Goal: Information Seeking & Learning: Learn about a topic

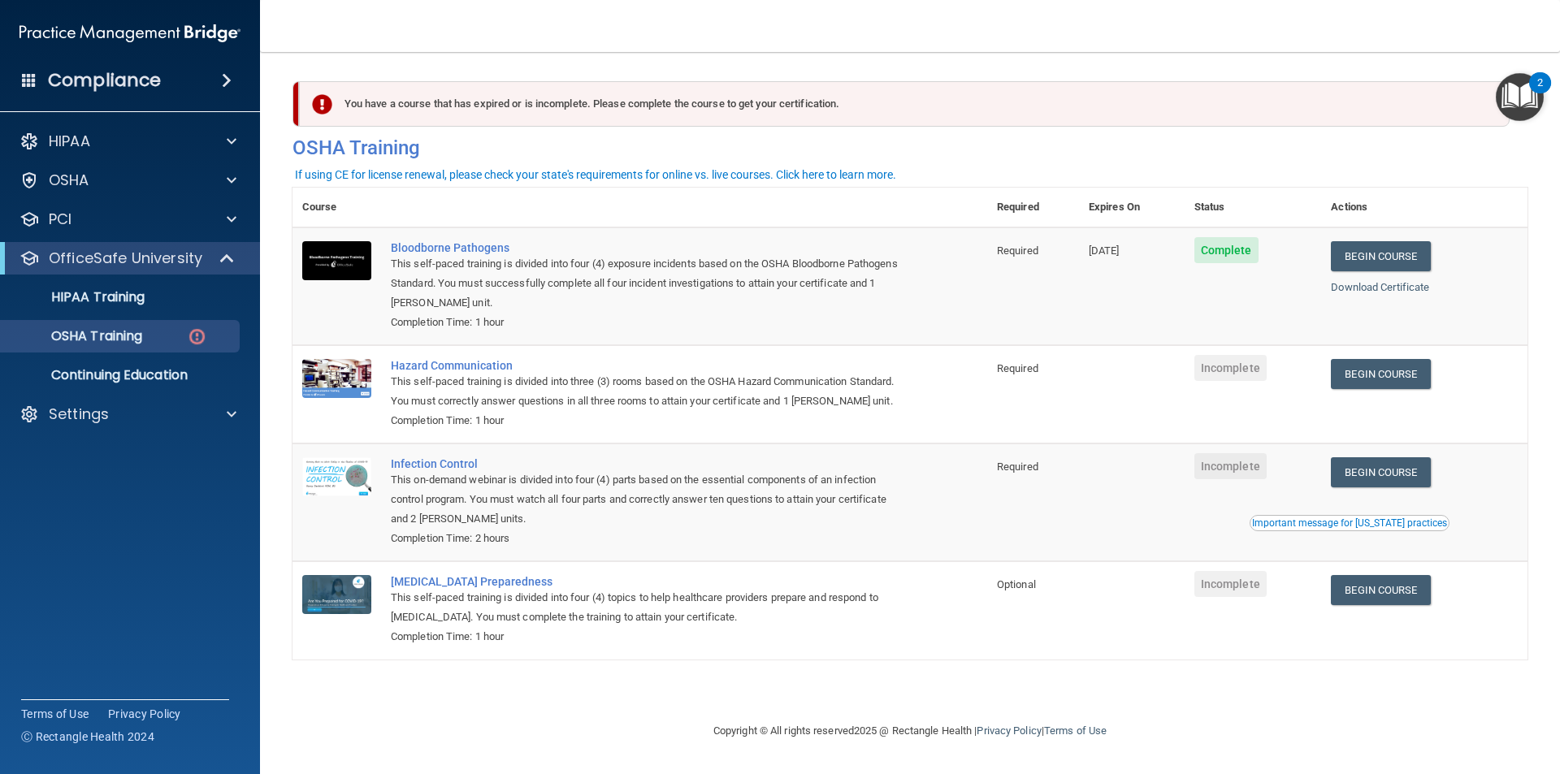
click at [1241, 370] on span "Incomplete" at bounding box center [1230, 368] width 72 height 26
click at [1392, 374] on link "Begin Course" at bounding box center [1380, 374] width 99 height 30
click at [1379, 368] on link "Begin Course" at bounding box center [1380, 374] width 99 height 30
drag, startPoint x: 1227, startPoint y: 370, endPoint x: 1263, endPoint y: 368, distance: 36.6
click at [1227, 370] on span "Incomplete" at bounding box center [1230, 368] width 72 height 26
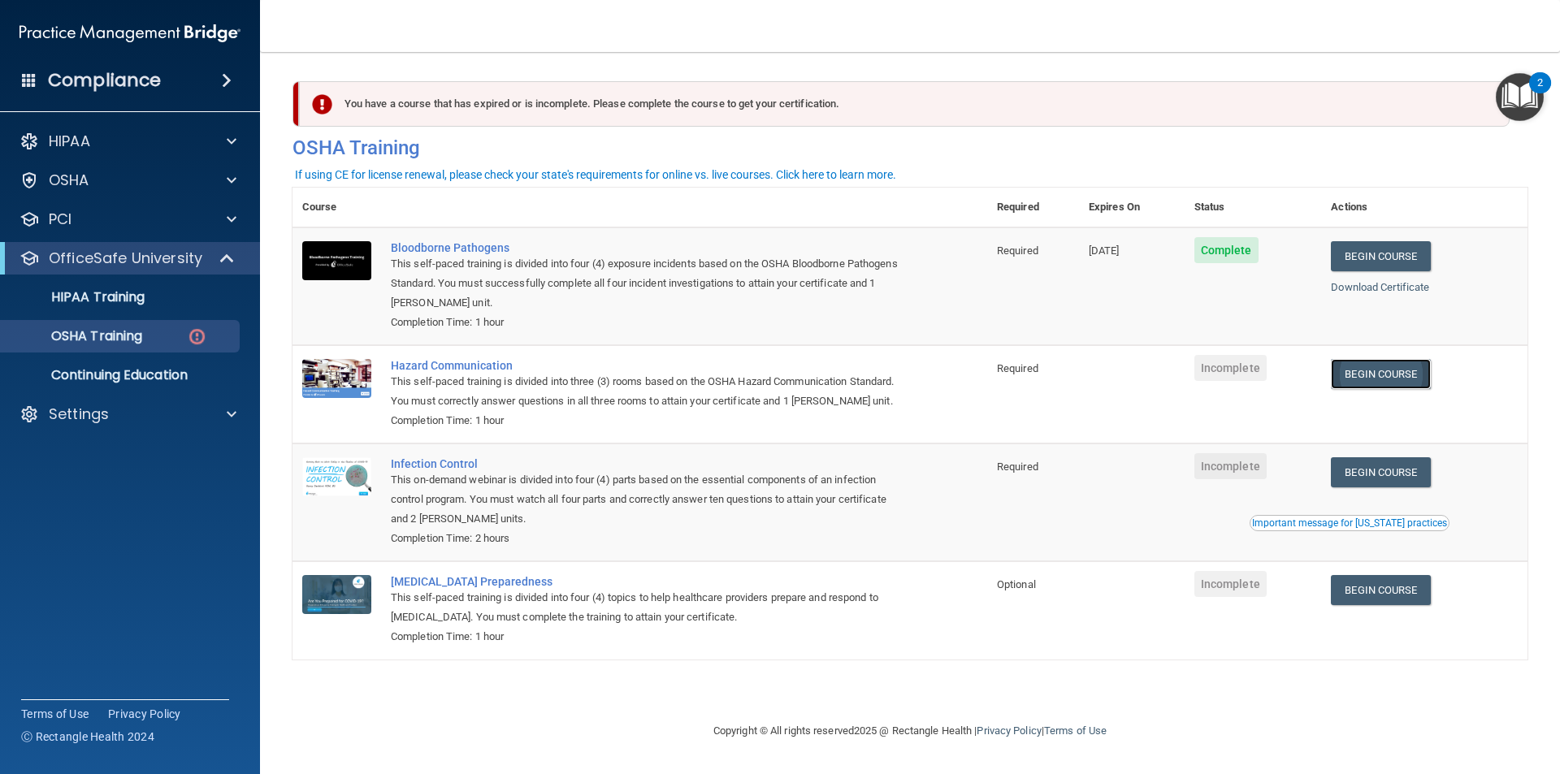
click at [1379, 366] on link "Begin Course" at bounding box center [1380, 374] width 99 height 30
click at [1375, 472] on link "Begin Course" at bounding box center [1380, 472] width 99 height 30
click at [1384, 585] on link "Begin Course" at bounding box center [1380, 590] width 99 height 30
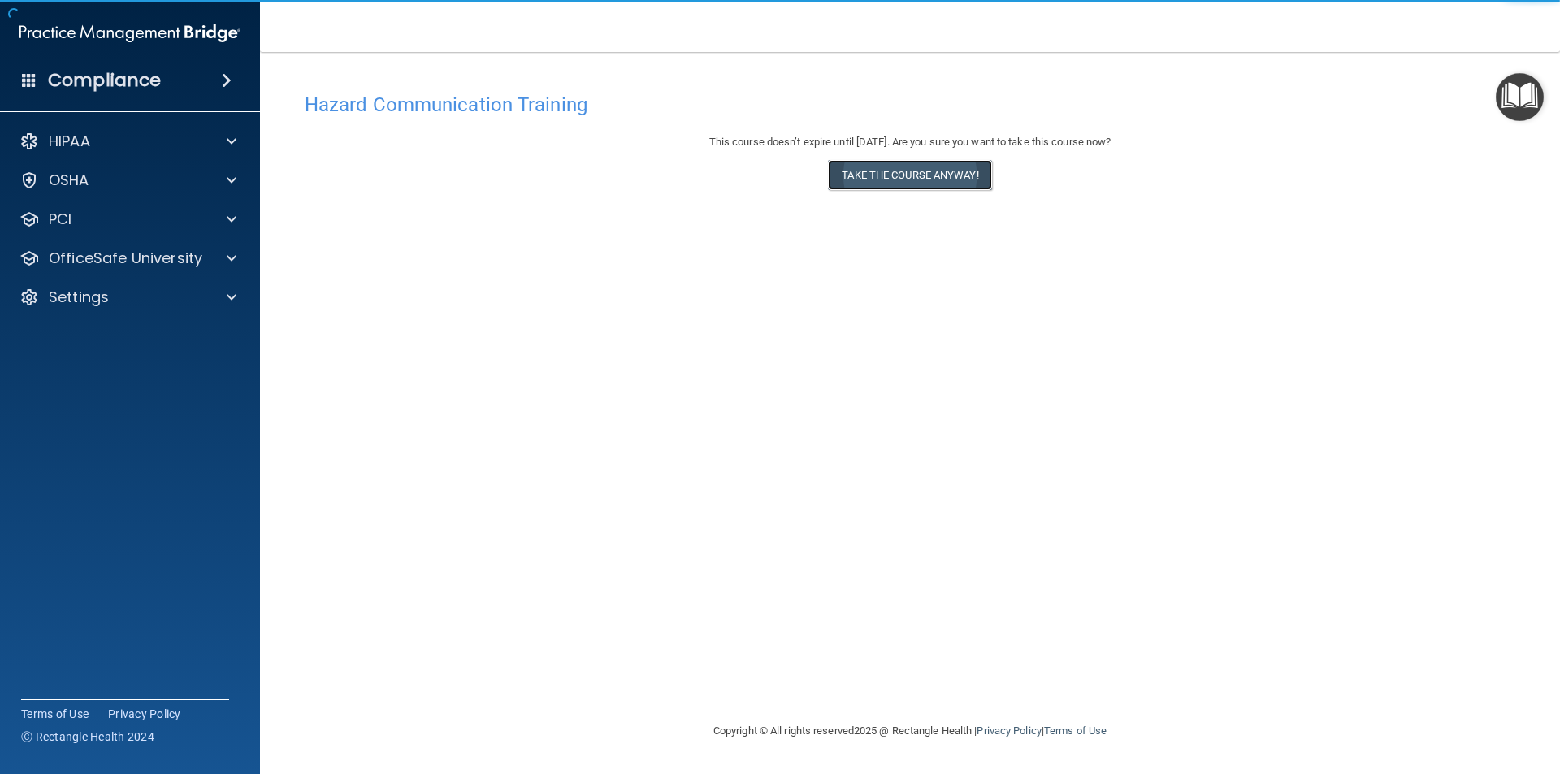
click at [923, 178] on button "Take the course anyway!" at bounding box center [909, 175] width 163 height 30
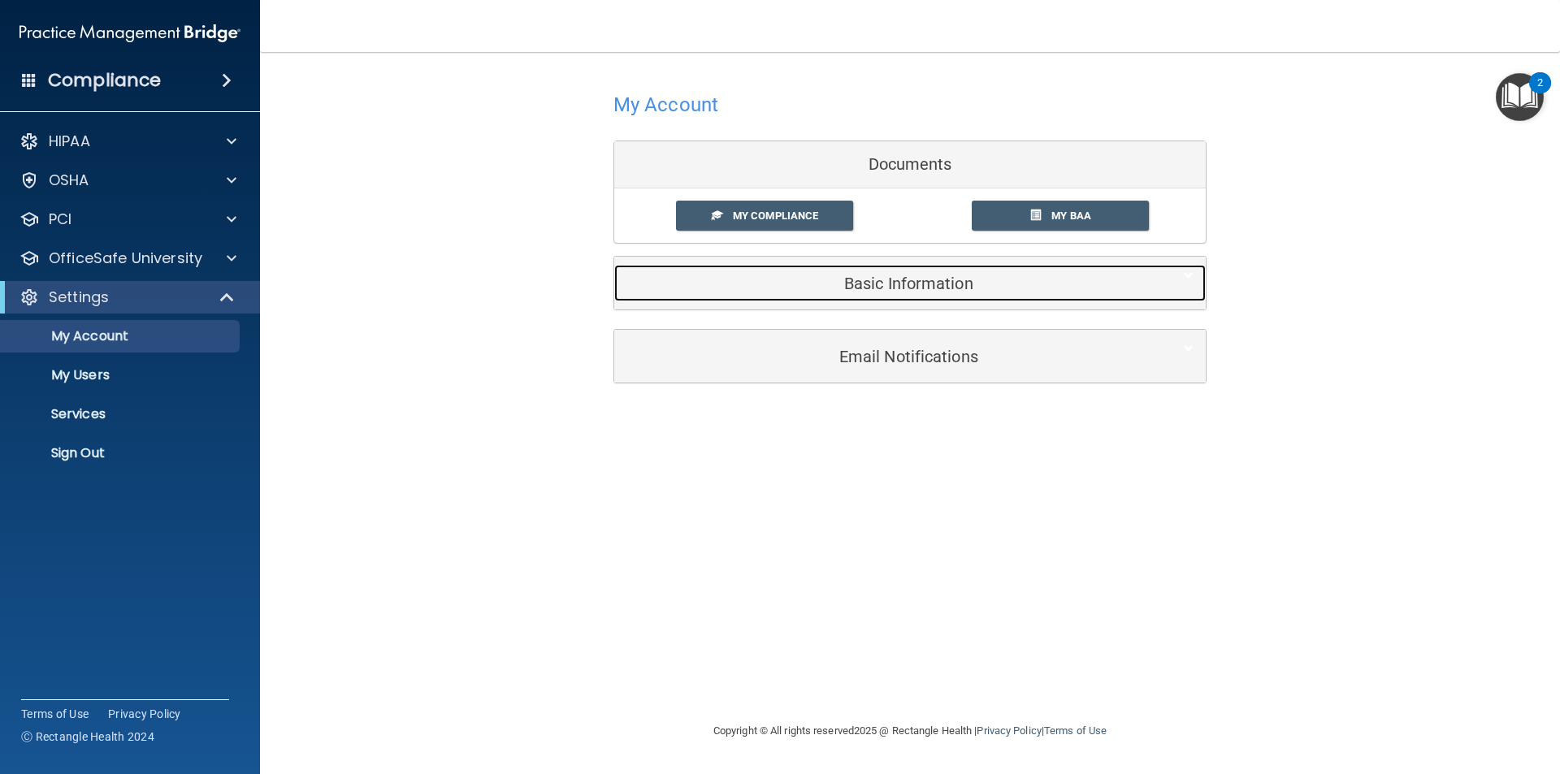
click at [927, 282] on h5 "Basic Information" at bounding box center [884, 284] width 517 height 18
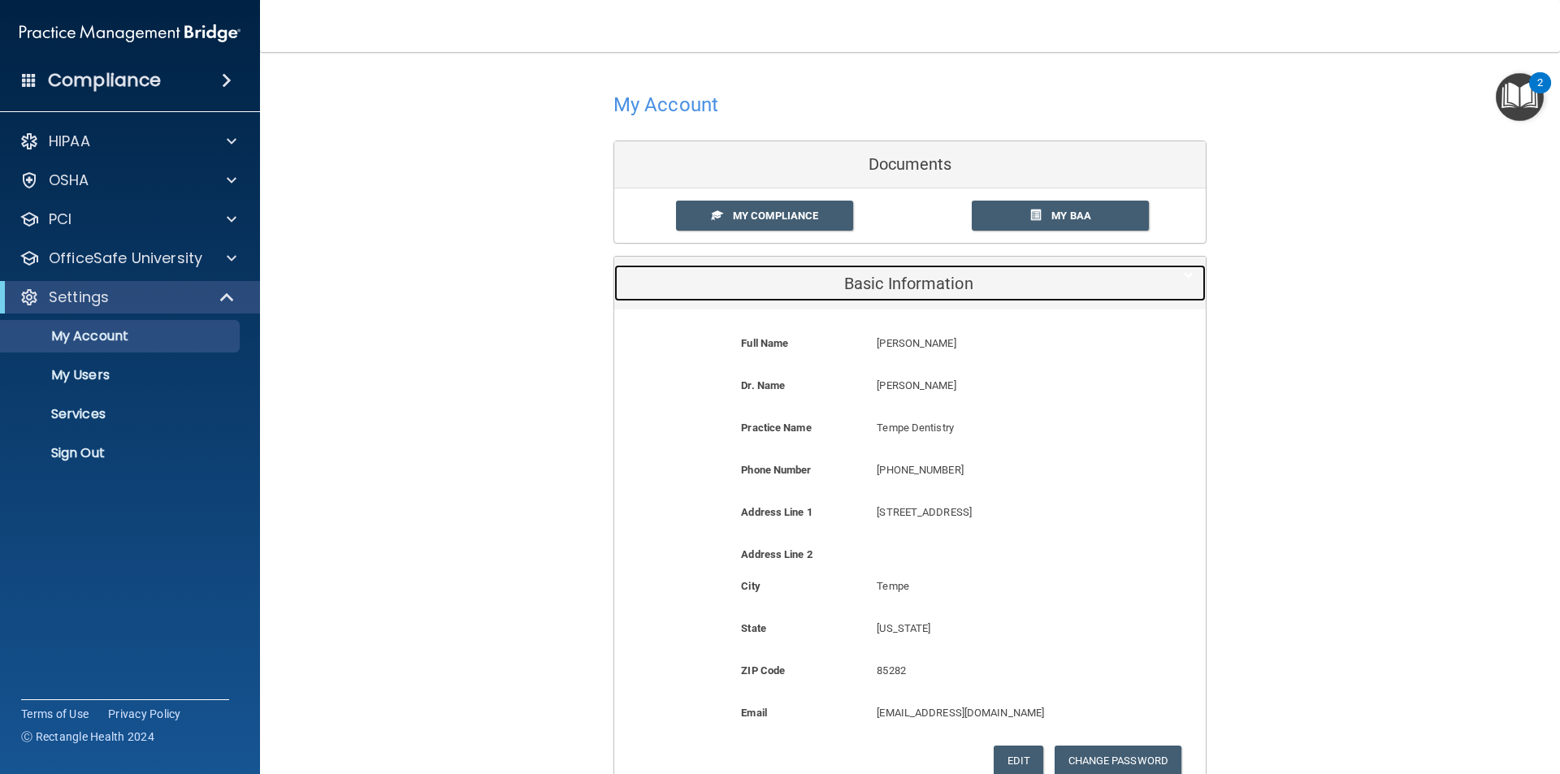
click at [927, 282] on h5 "Basic Information" at bounding box center [884, 284] width 517 height 18
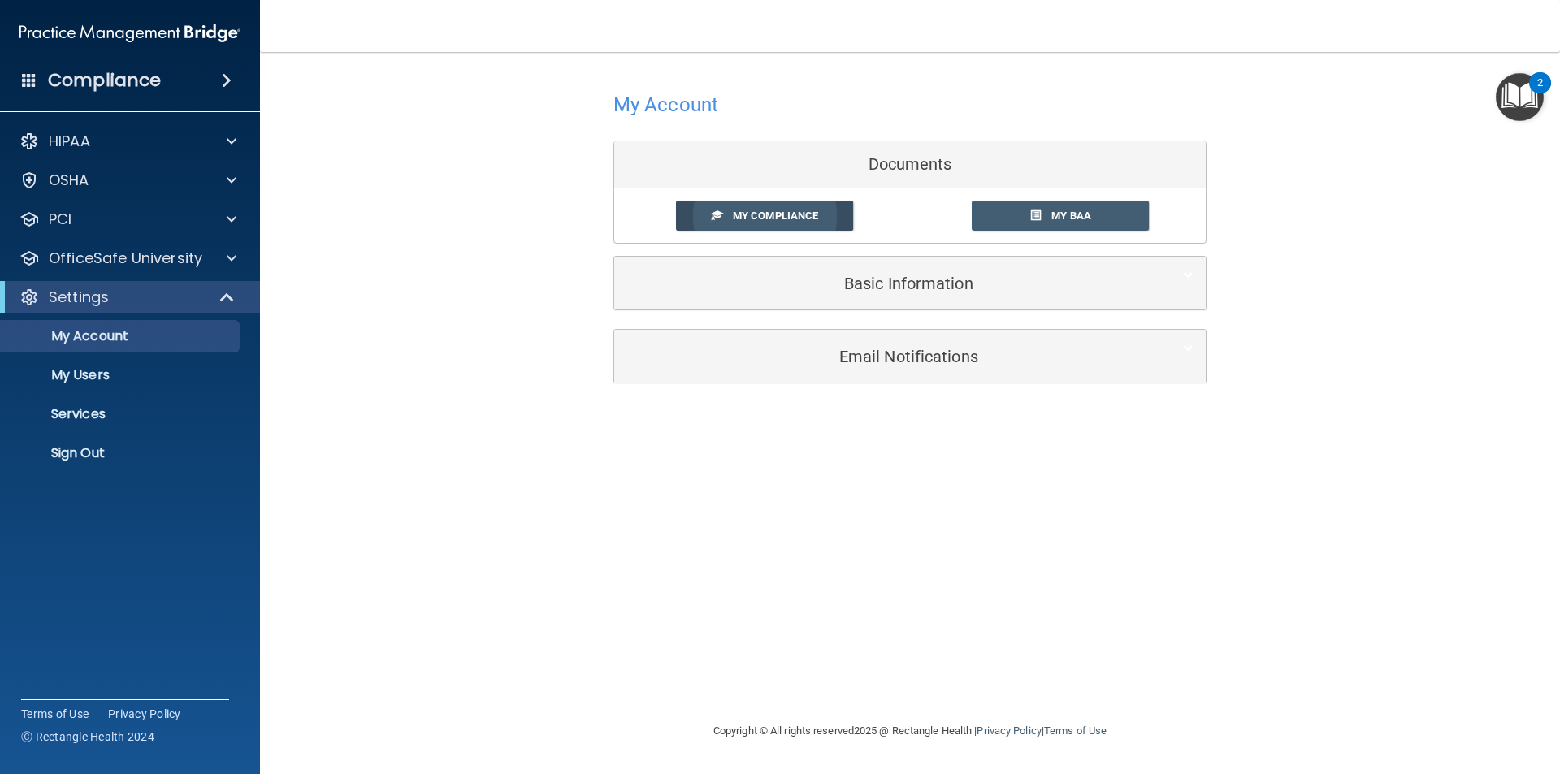
click at [756, 211] on span "My Compliance" at bounding box center [775, 216] width 85 height 12
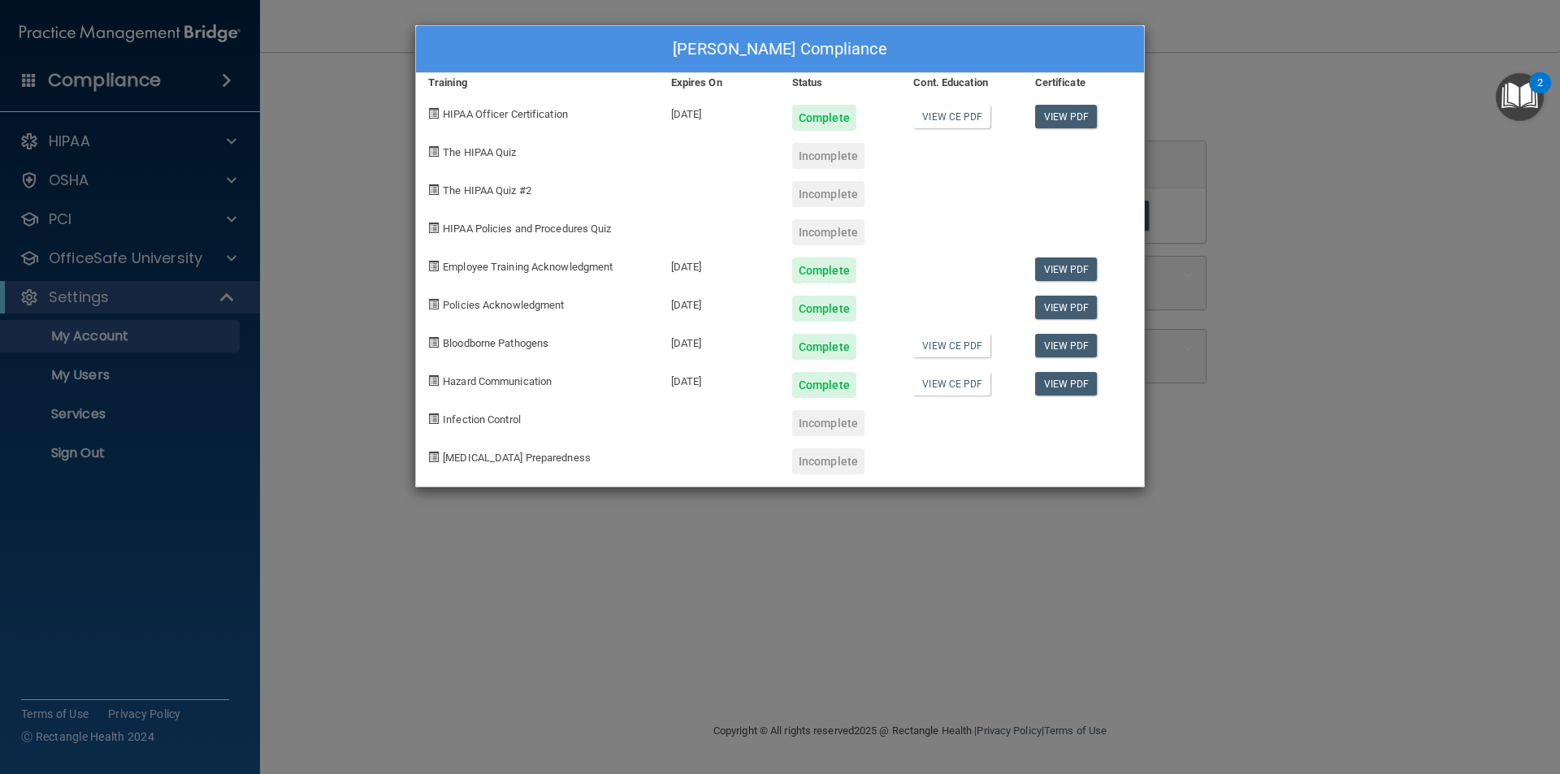
click at [830, 158] on div "Incomplete" at bounding box center [828, 156] width 72 height 26
click at [816, 235] on div "Incomplete" at bounding box center [828, 232] width 72 height 26
click at [812, 158] on div "Incomplete" at bounding box center [828, 156] width 72 height 26
click at [434, 153] on span at bounding box center [433, 151] width 11 height 11
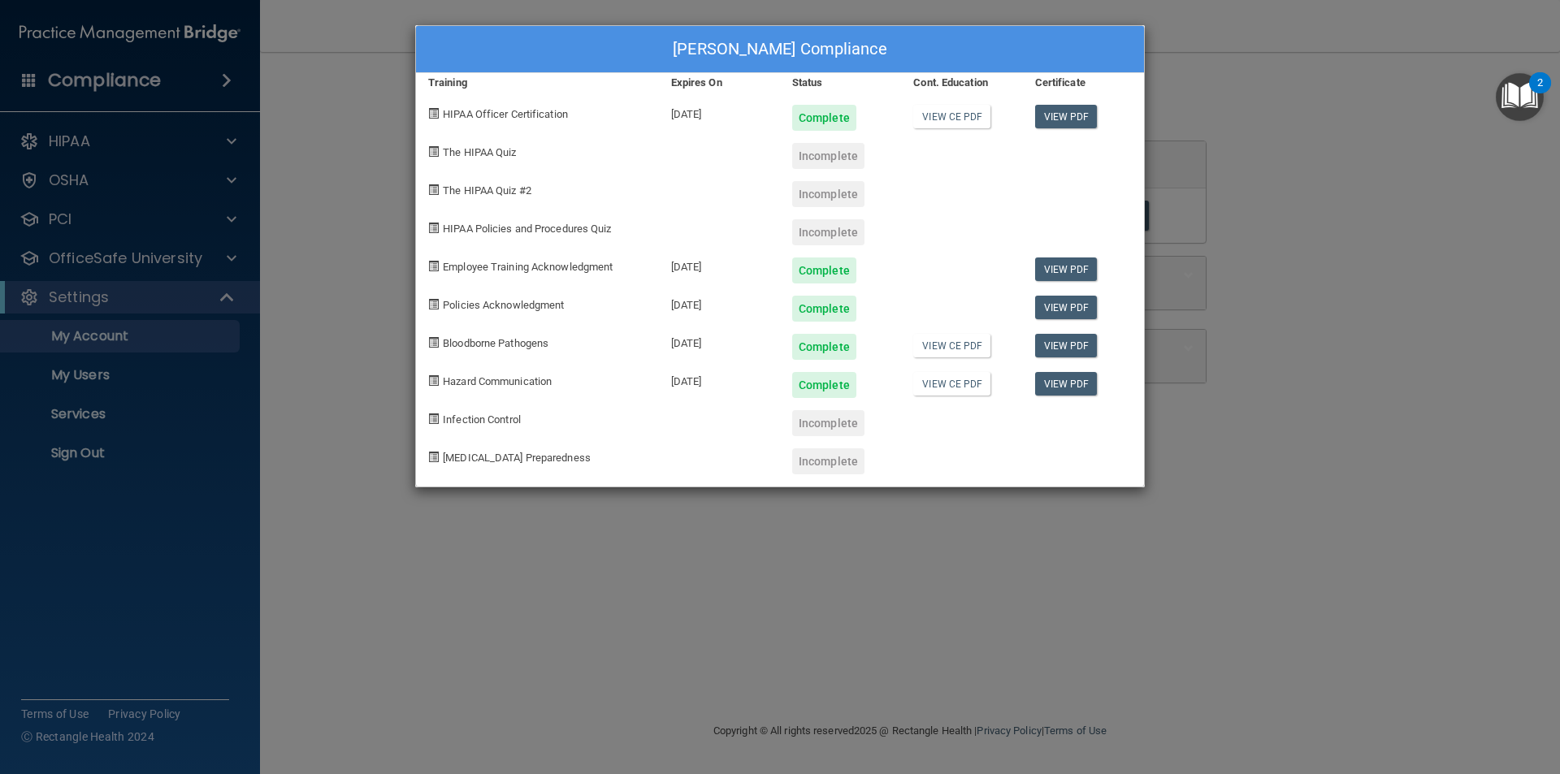
click at [436, 149] on span at bounding box center [433, 151] width 11 height 11
drag, startPoint x: 436, startPoint y: 149, endPoint x: 452, endPoint y: 149, distance: 16.3
click at [442, 149] on div "The HIPAA Quiz" at bounding box center [537, 150] width 243 height 38
click at [474, 151] on span "The HIPAA Quiz" at bounding box center [479, 152] width 73 height 12
click at [477, 146] on span "The HIPAA Quiz" at bounding box center [479, 152] width 73 height 12
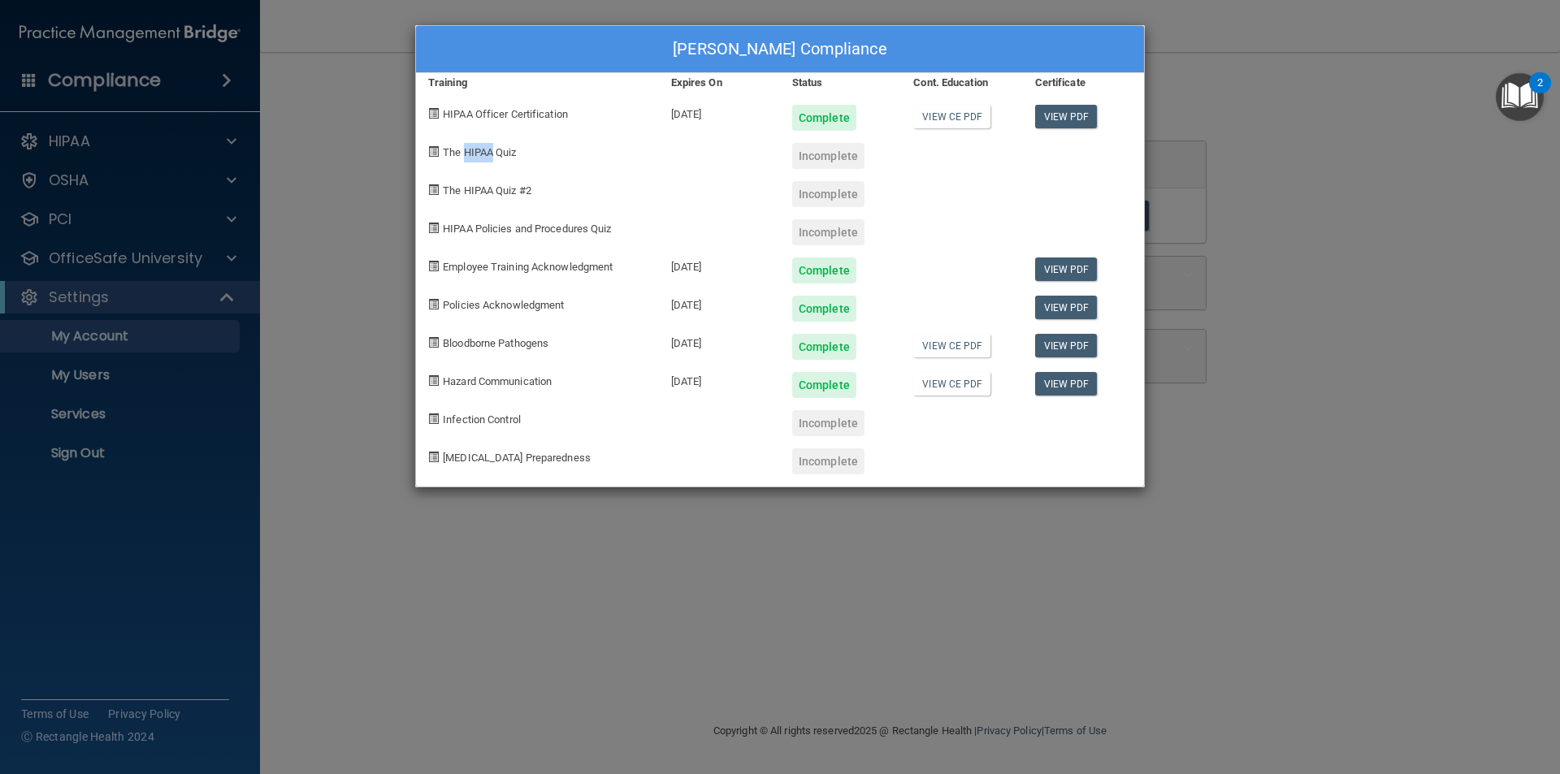
click at [480, 146] on span "The HIPAA Quiz" at bounding box center [479, 152] width 73 height 12
click at [829, 154] on div "Incomplete" at bounding box center [828, 156] width 72 height 26
click at [1375, 412] on div "Carmen Cabrera's Compliance Training Expires On Status Cont. Education Certific…" at bounding box center [780, 387] width 1560 height 774
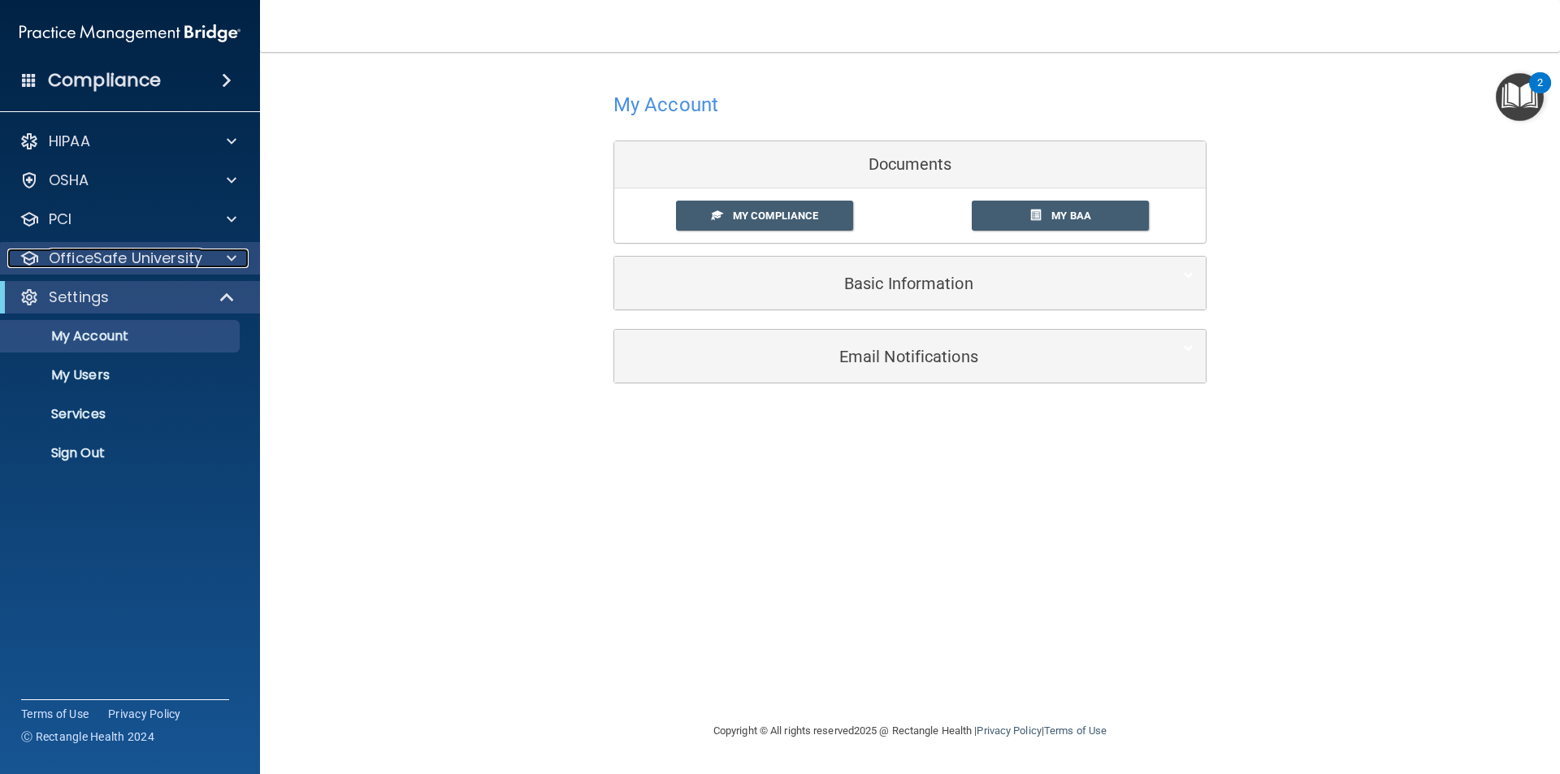
click at [115, 262] on p "OfficeSafe University" at bounding box center [126, 258] width 154 height 19
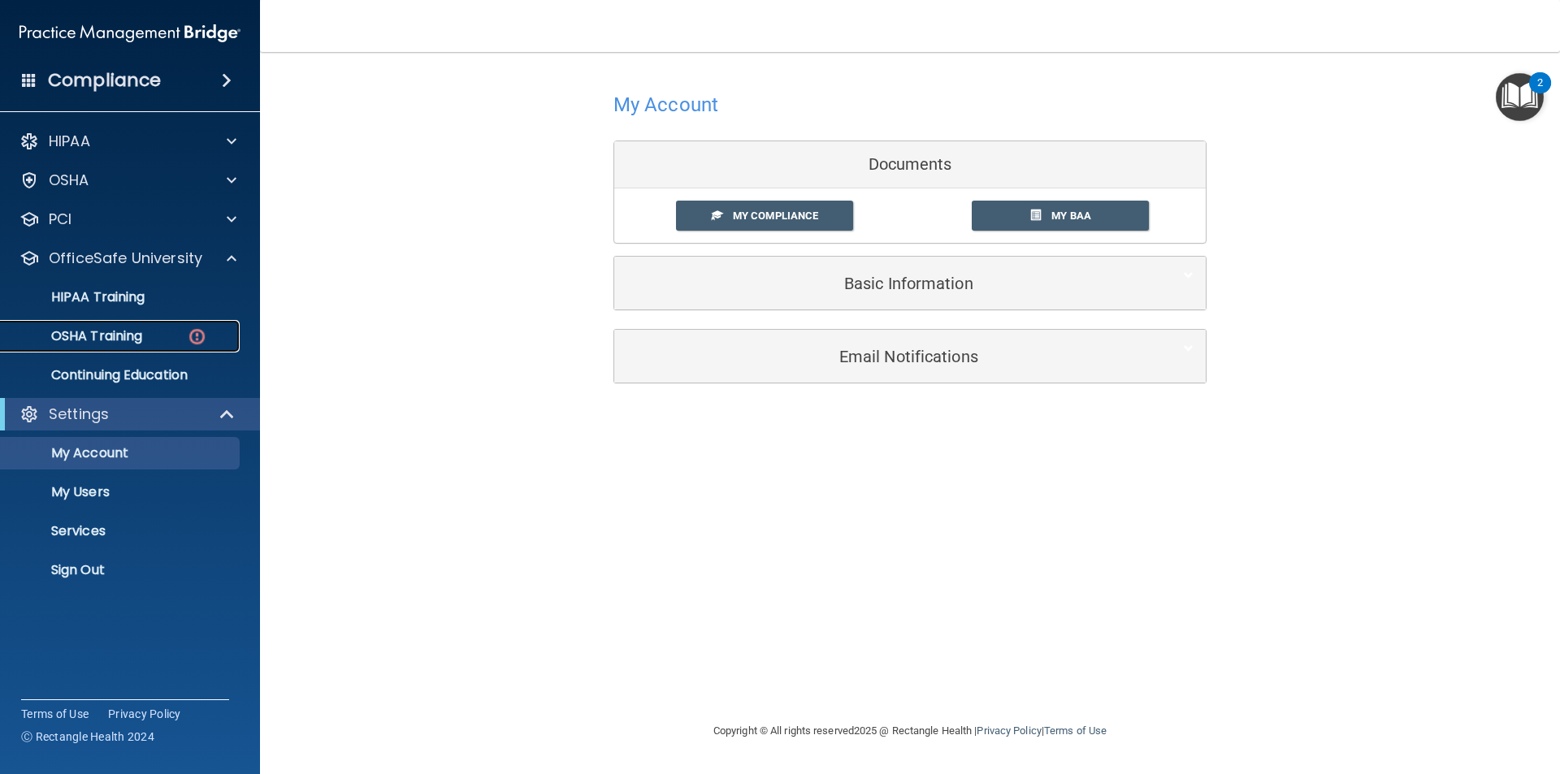
click at [88, 340] on p "OSHA Training" at bounding box center [77, 336] width 132 height 16
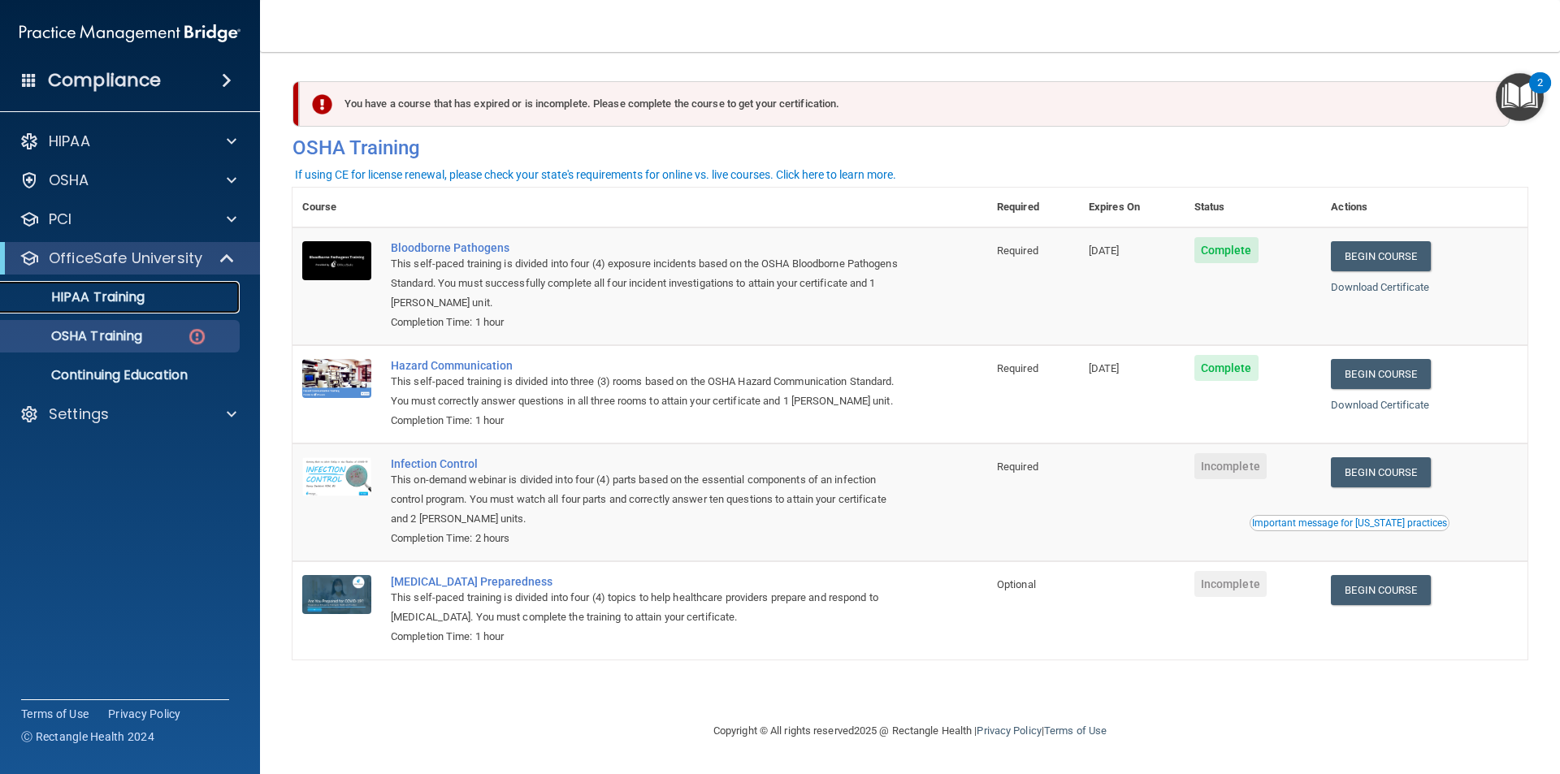
click at [129, 289] on p "HIPAA Training" at bounding box center [78, 297] width 134 height 16
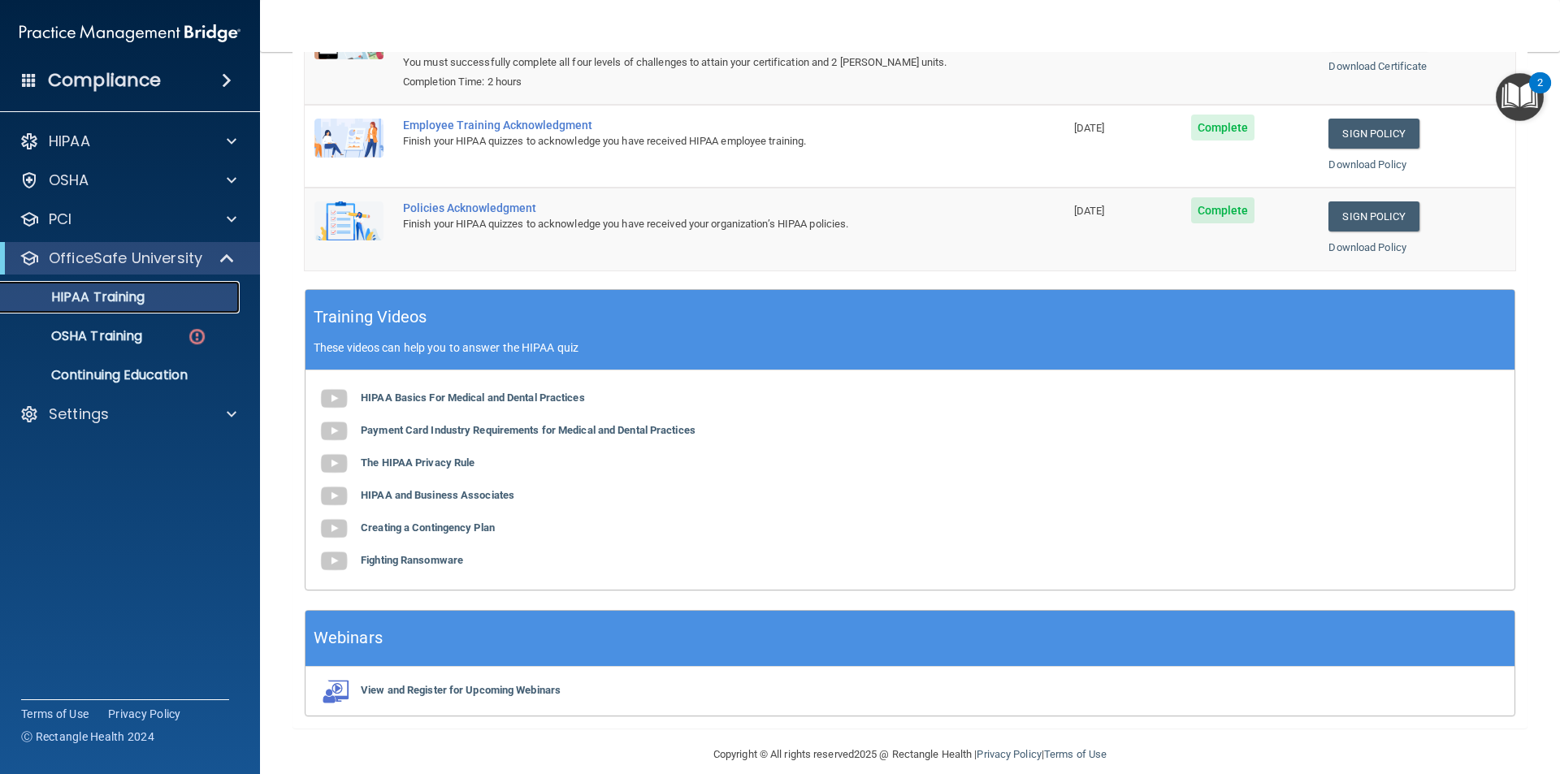
scroll to position [300, 0]
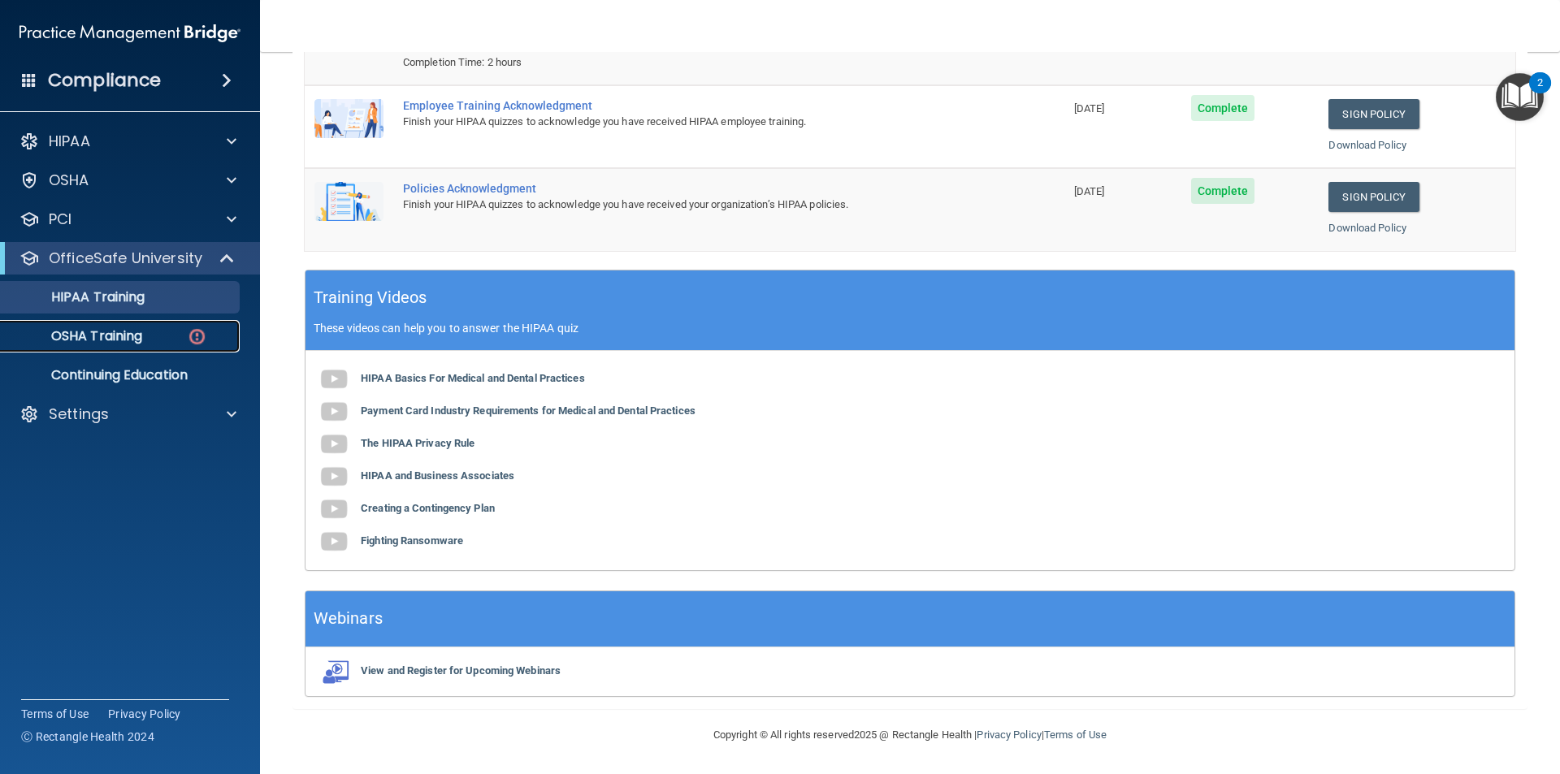
click at [128, 340] on p "OSHA Training" at bounding box center [77, 336] width 132 height 16
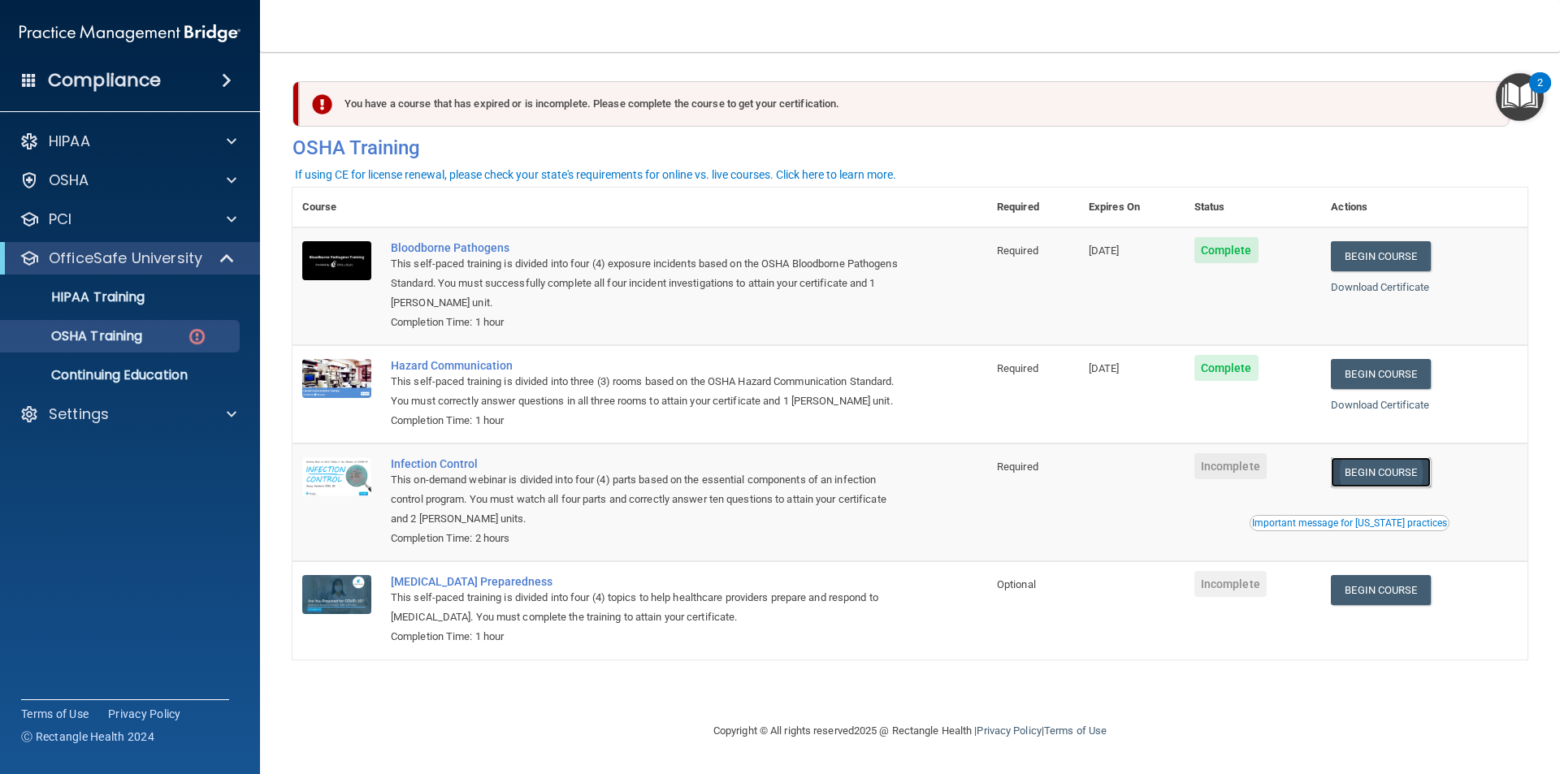
click at [1372, 478] on link "Begin Course" at bounding box center [1380, 472] width 99 height 30
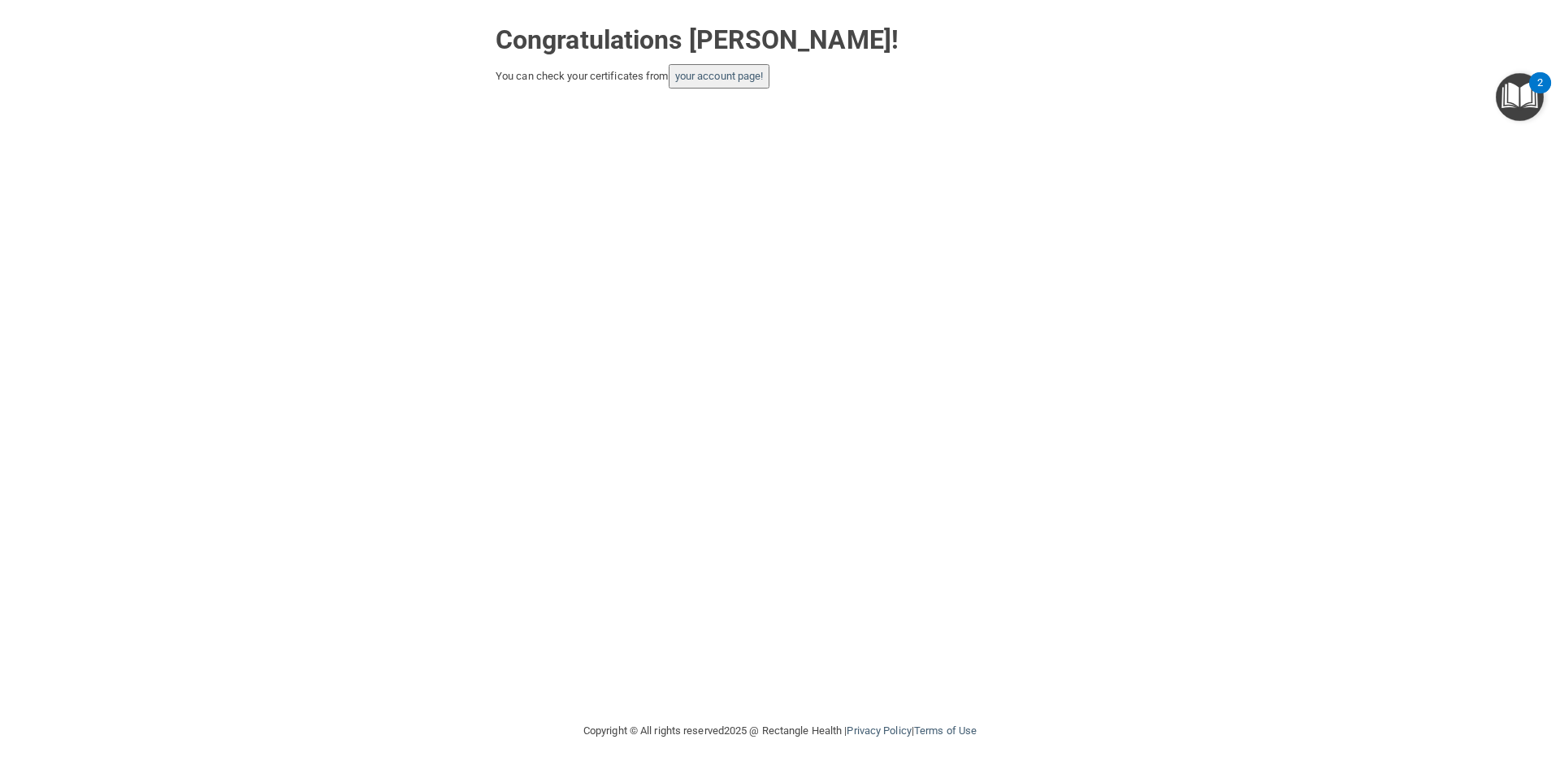
click at [625, 80] on div "You can check your certificates from your account page!" at bounding box center [780, 76] width 569 height 24
click at [703, 77] on link "your account page!" at bounding box center [719, 76] width 89 height 12
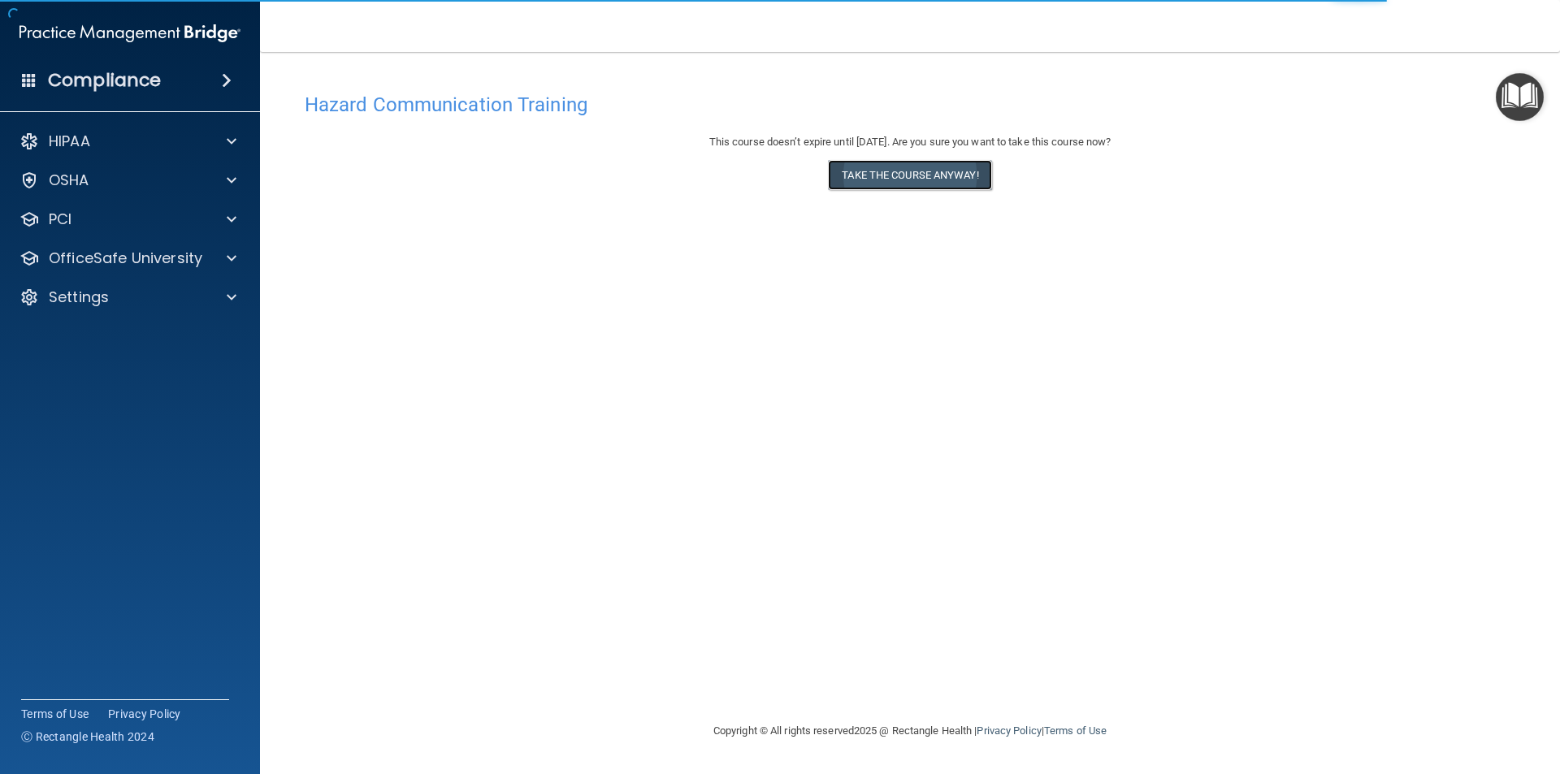
click at [925, 176] on button "Take the course anyway!" at bounding box center [909, 175] width 163 height 30
click at [930, 180] on button "Take the course anyway!" at bounding box center [909, 175] width 163 height 30
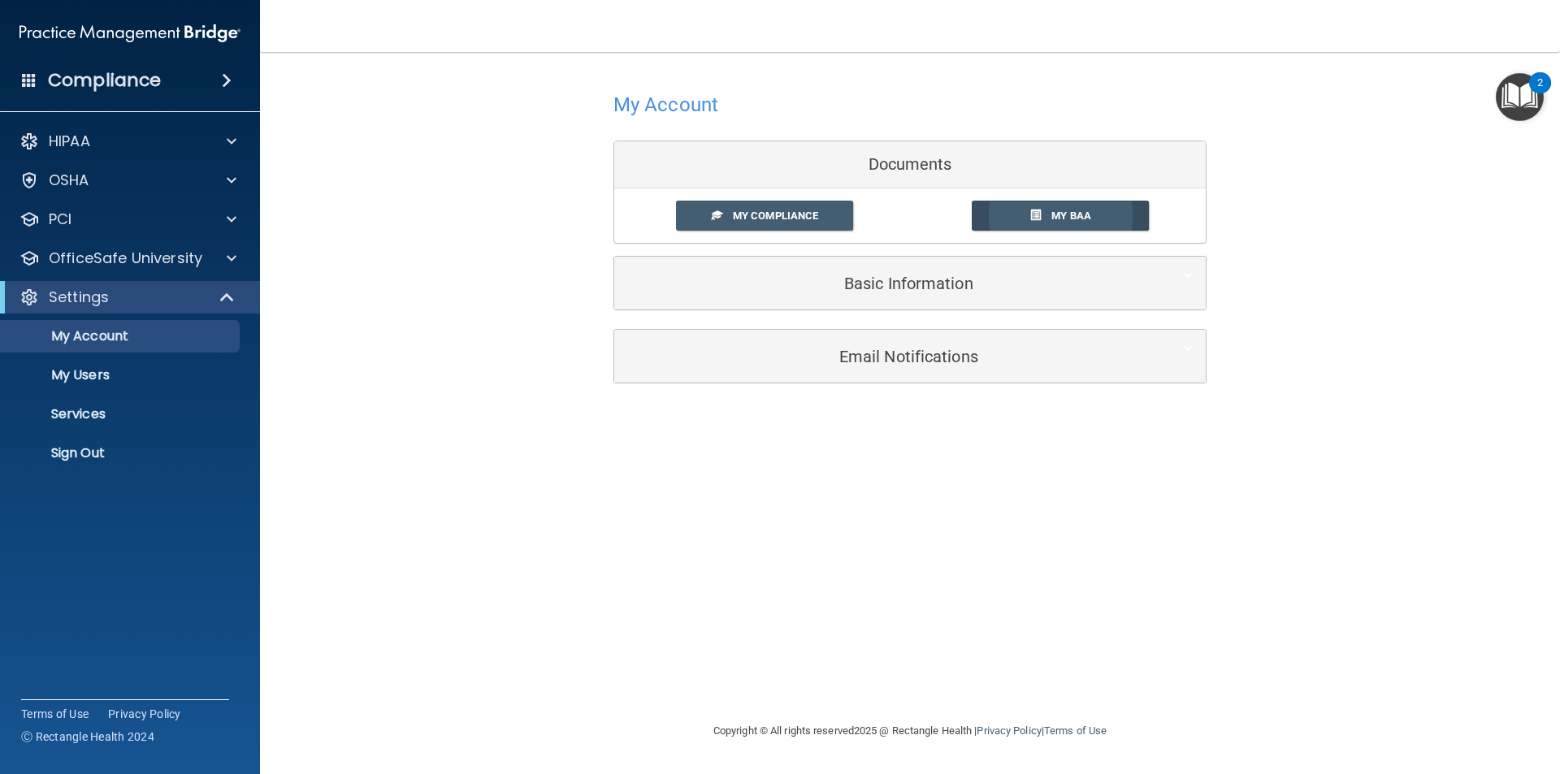
click at [1079, 213] on span "My BAA" at bounding box center [1071, 216] width 40 height 12
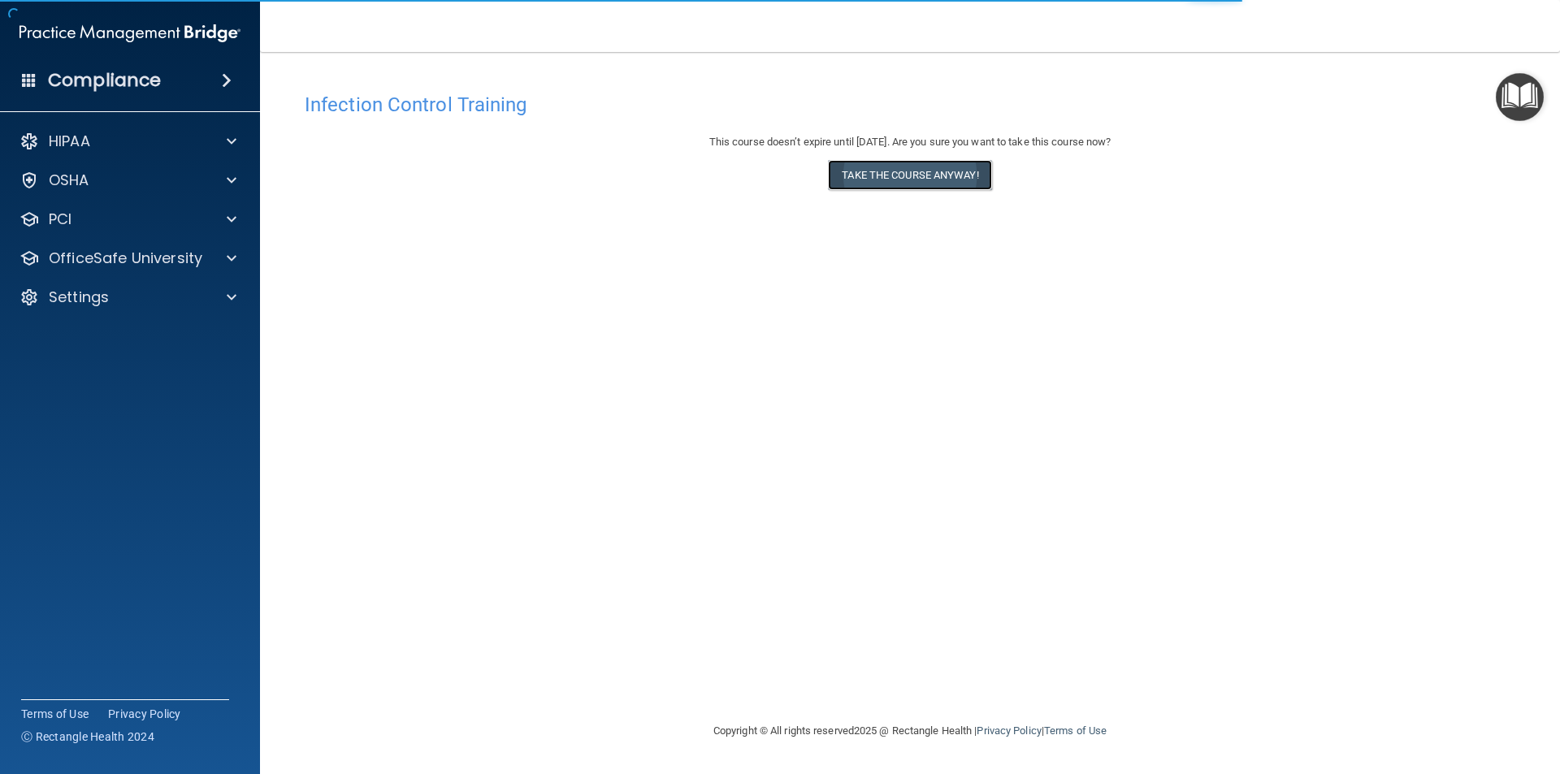
click at [910, 178] on button "Take the course anyway!" at bounding box center [909, 175] width 163 height 30
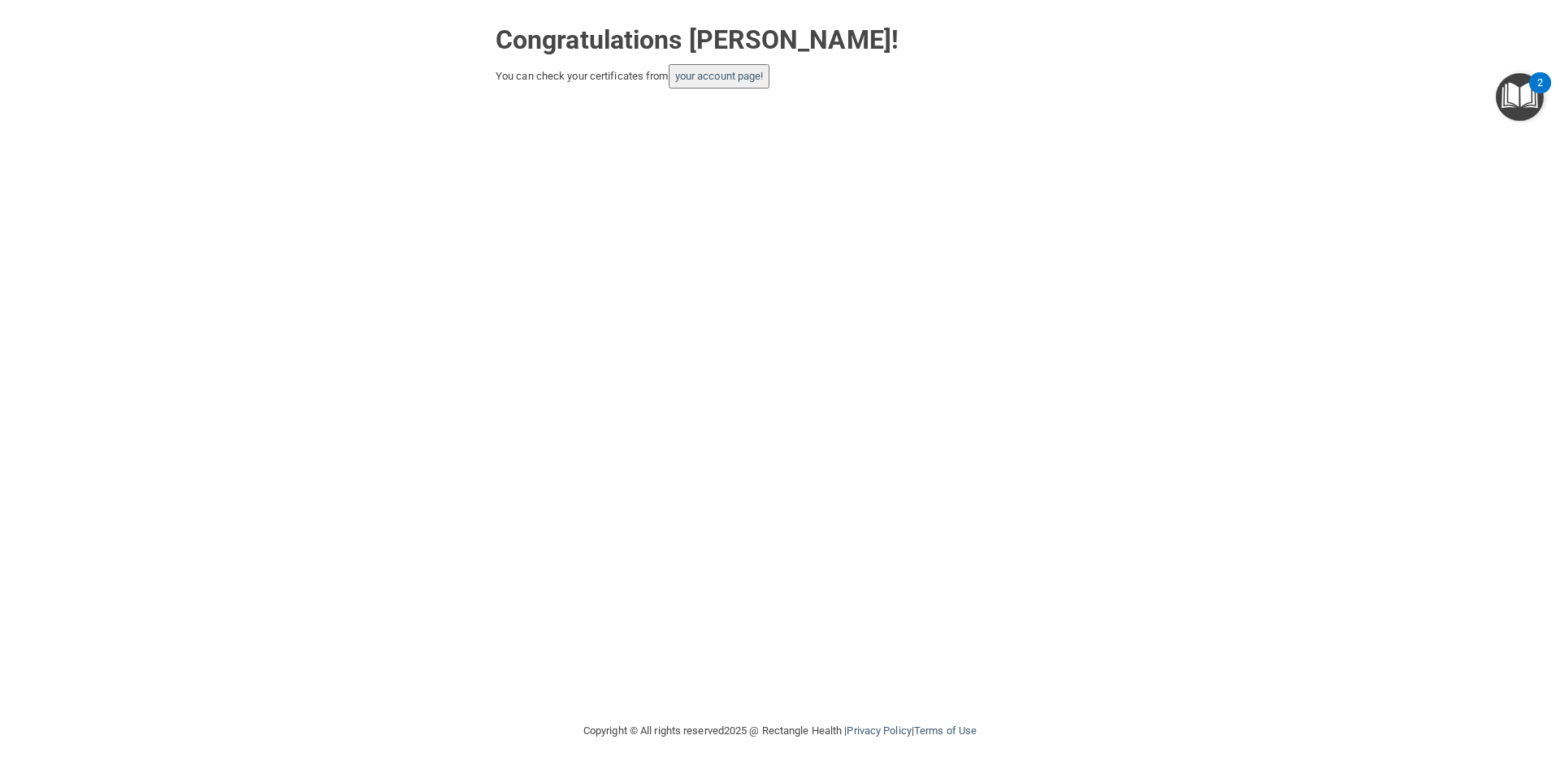
click at [659, 76] on div "You can check your certificates from your account page!" at bounding box center [780, 76] width 569 height 24
click at [716, 76] on link "your account page!" at bounding box center [719, 76] width 89 height 12
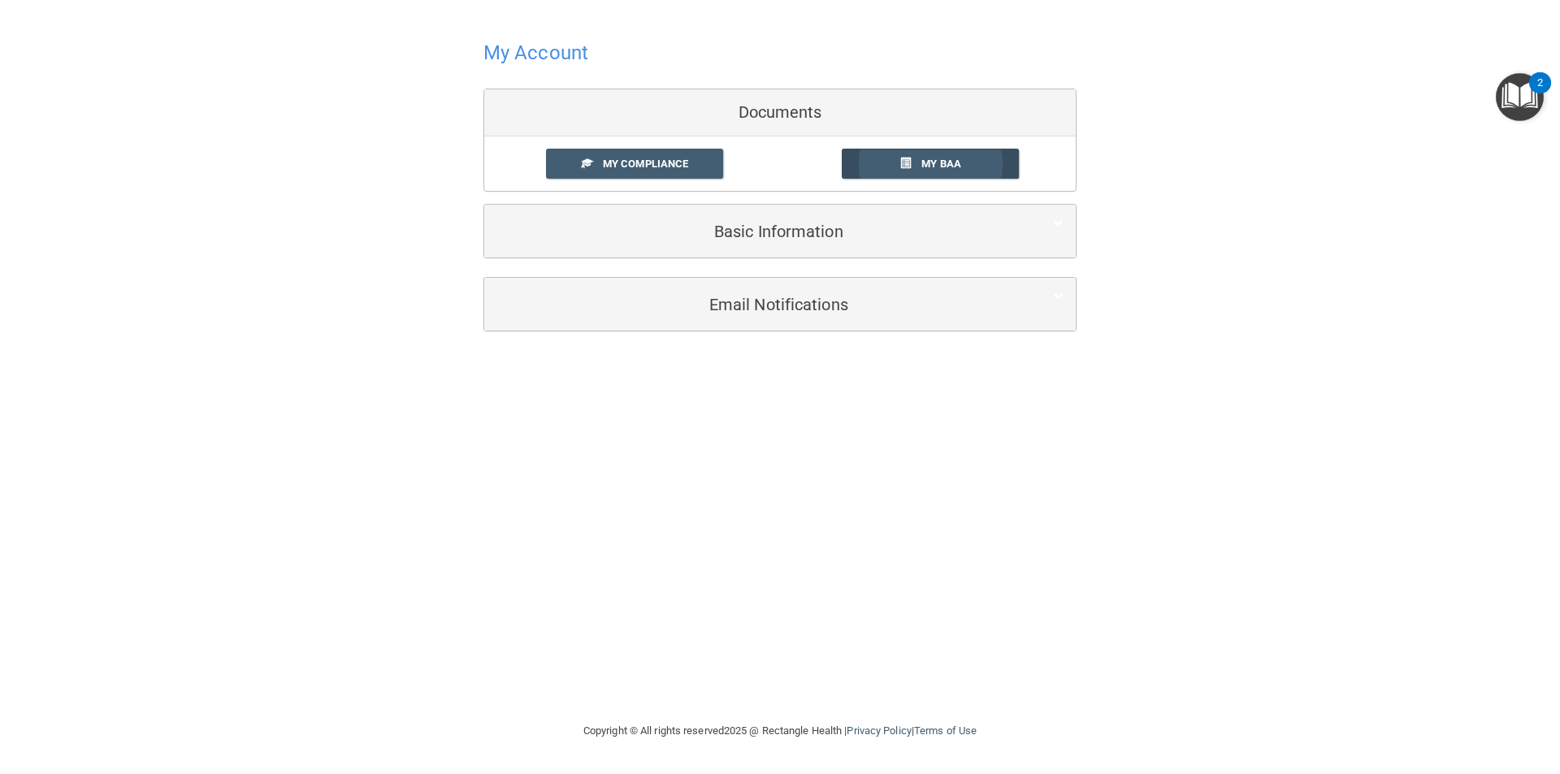
click at [959, 162] on span "My BAA" at bounding box center [941, 164] width 40 height 12
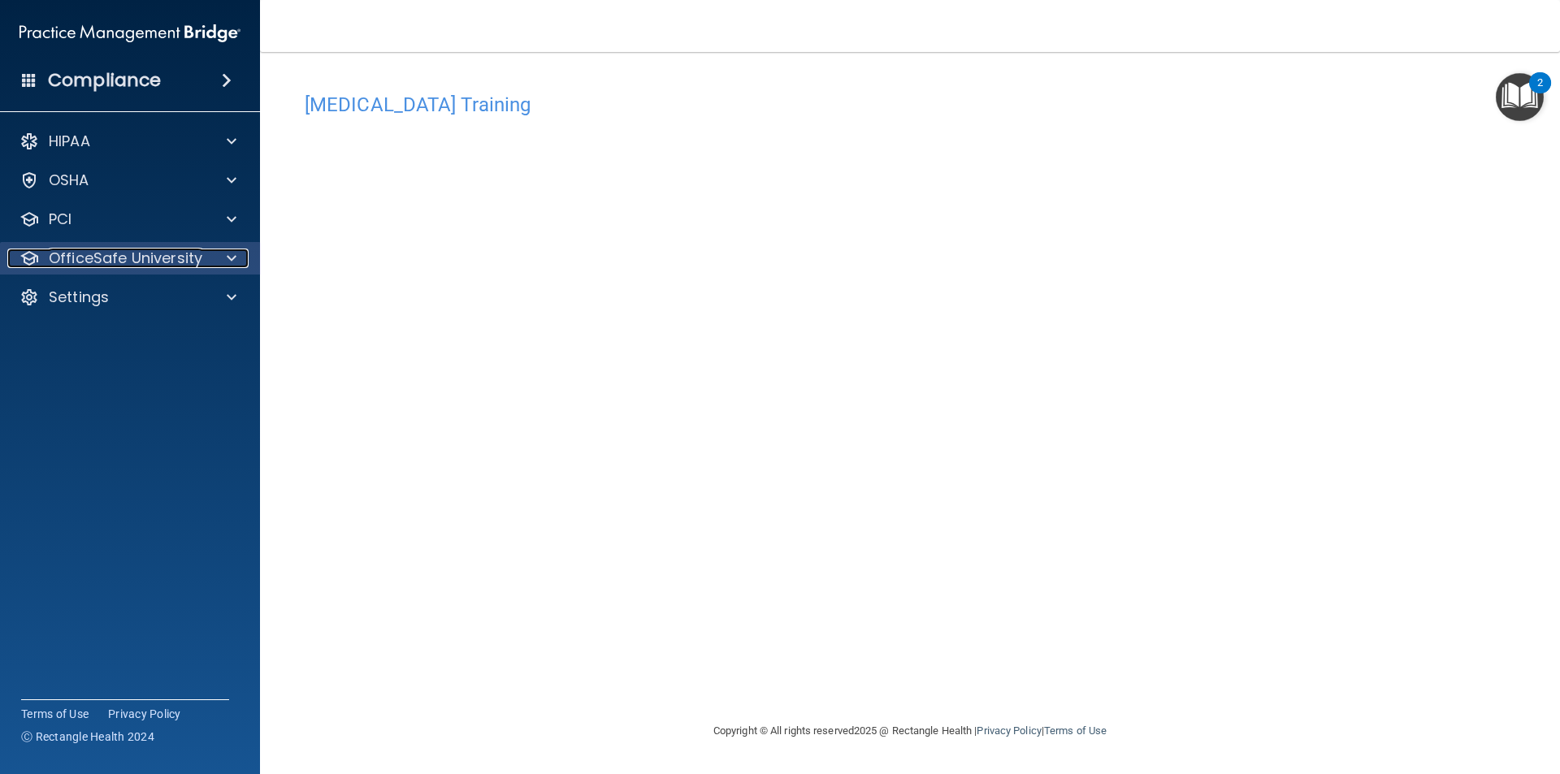
click at [139, 265] on p "OfficeSafe University" at bounding box center [126, 258] width 154 height 19
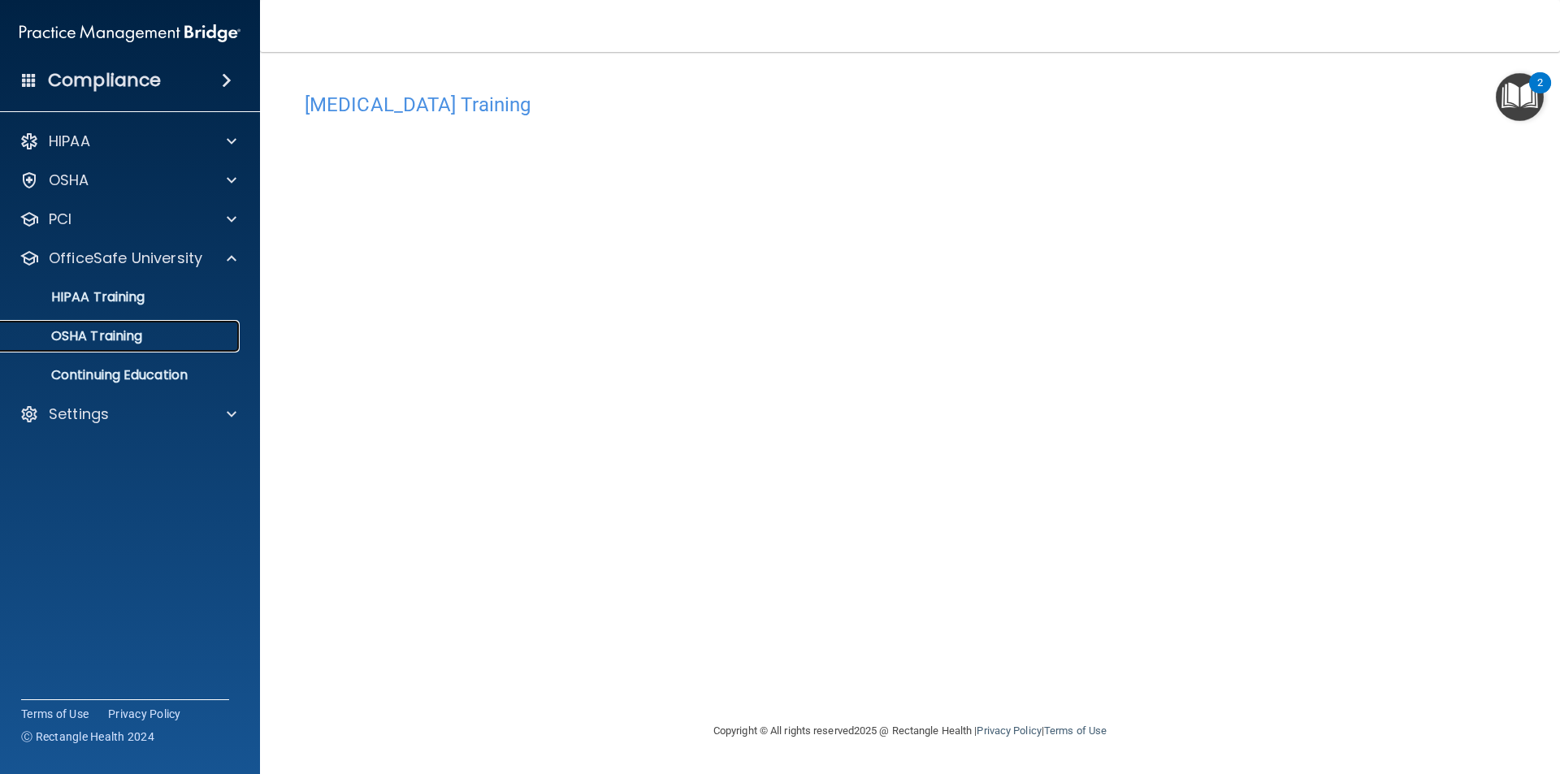
click at [129, 335] on p "OSHA Training" at bounding box center [77, 336] width 132 height 16
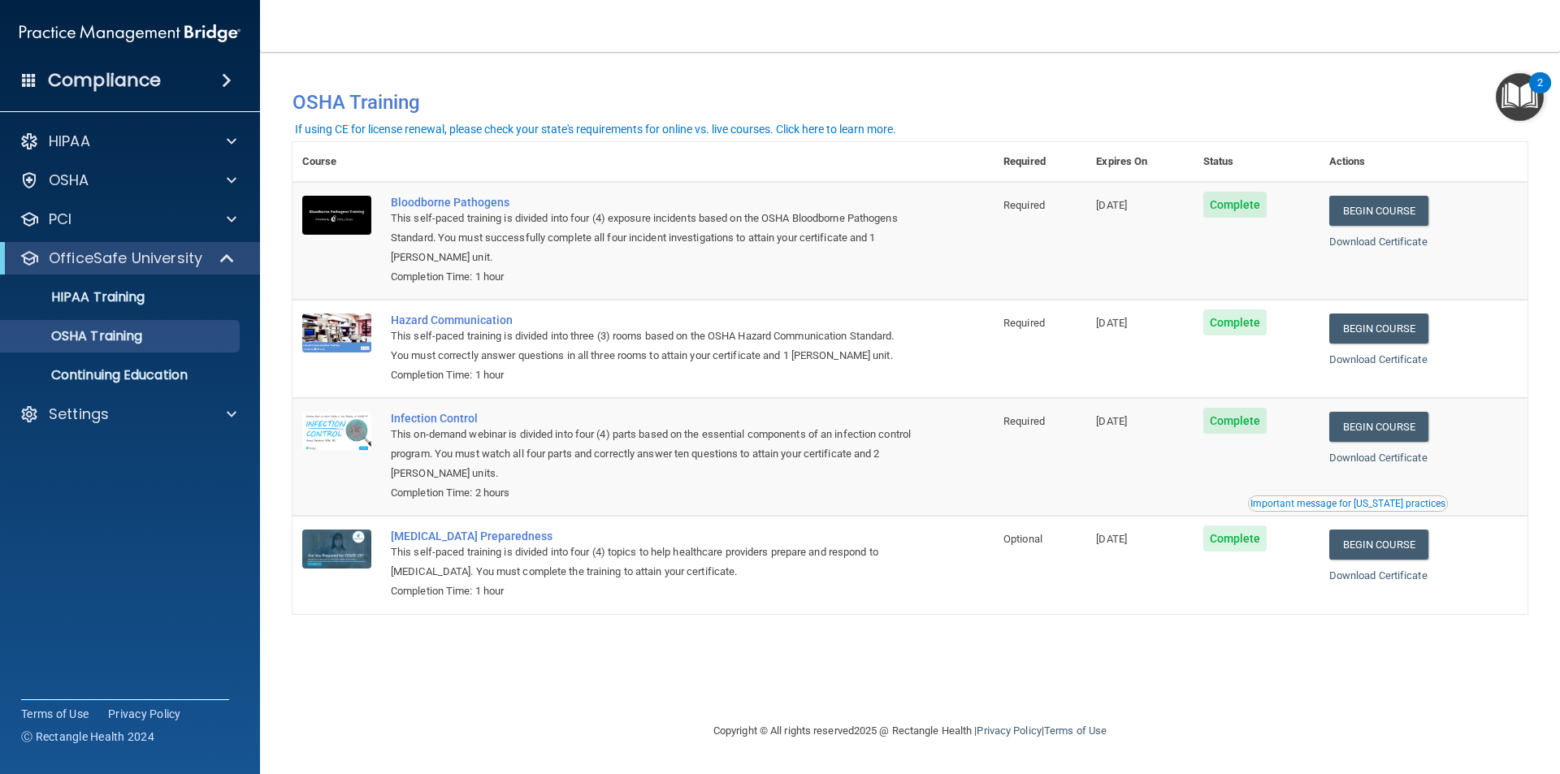
click at [1086, 265] on td "Required" at bounding box center [1039, 241] width 93 height 118
click at [121, 367] on p "Continuing Education" at bounding box center [122, 375] width 222 height 16
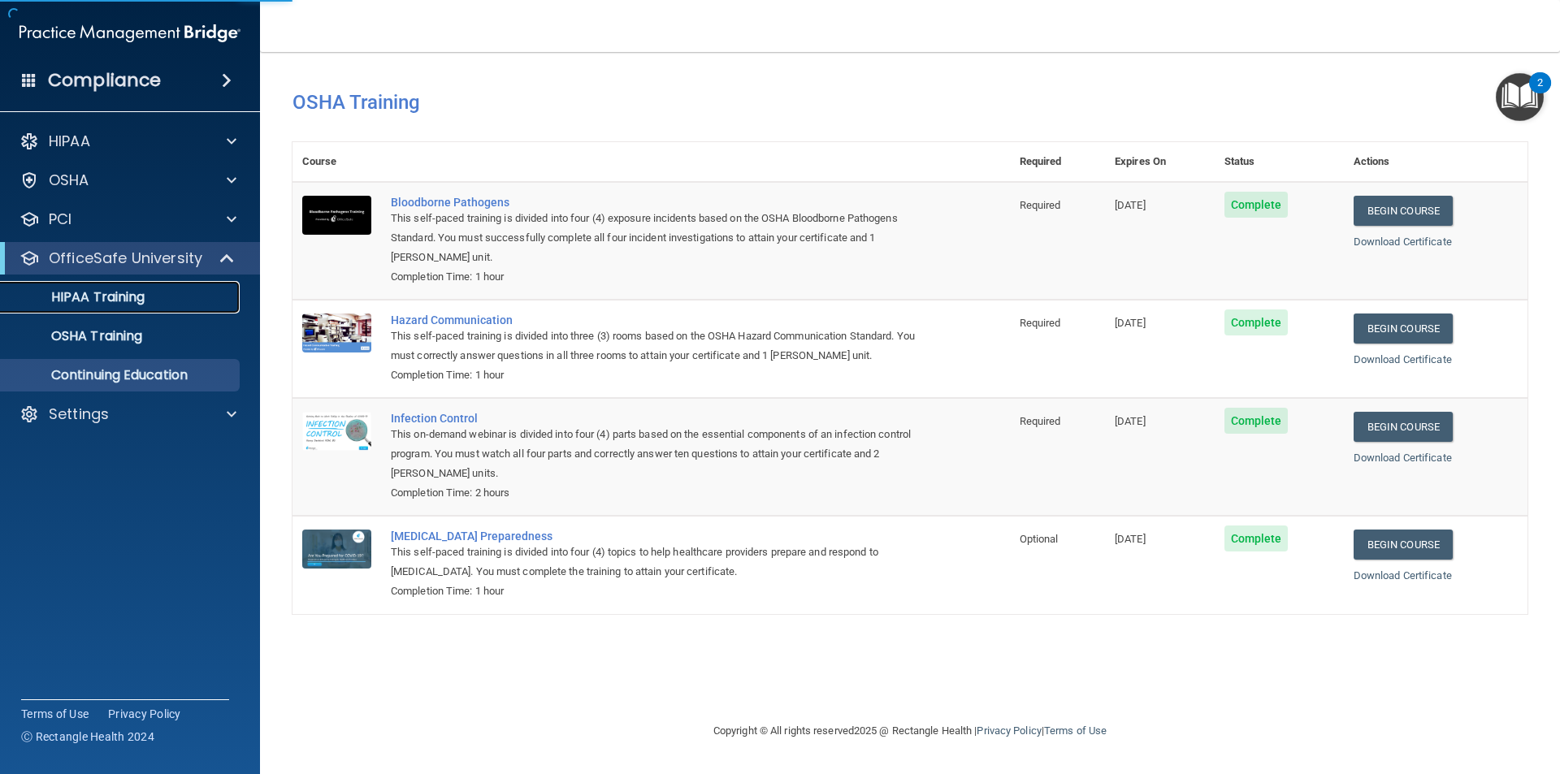
click at [117, 295] on p "HIPAA Training" at bounding box center [78, 297] width 134 height 16
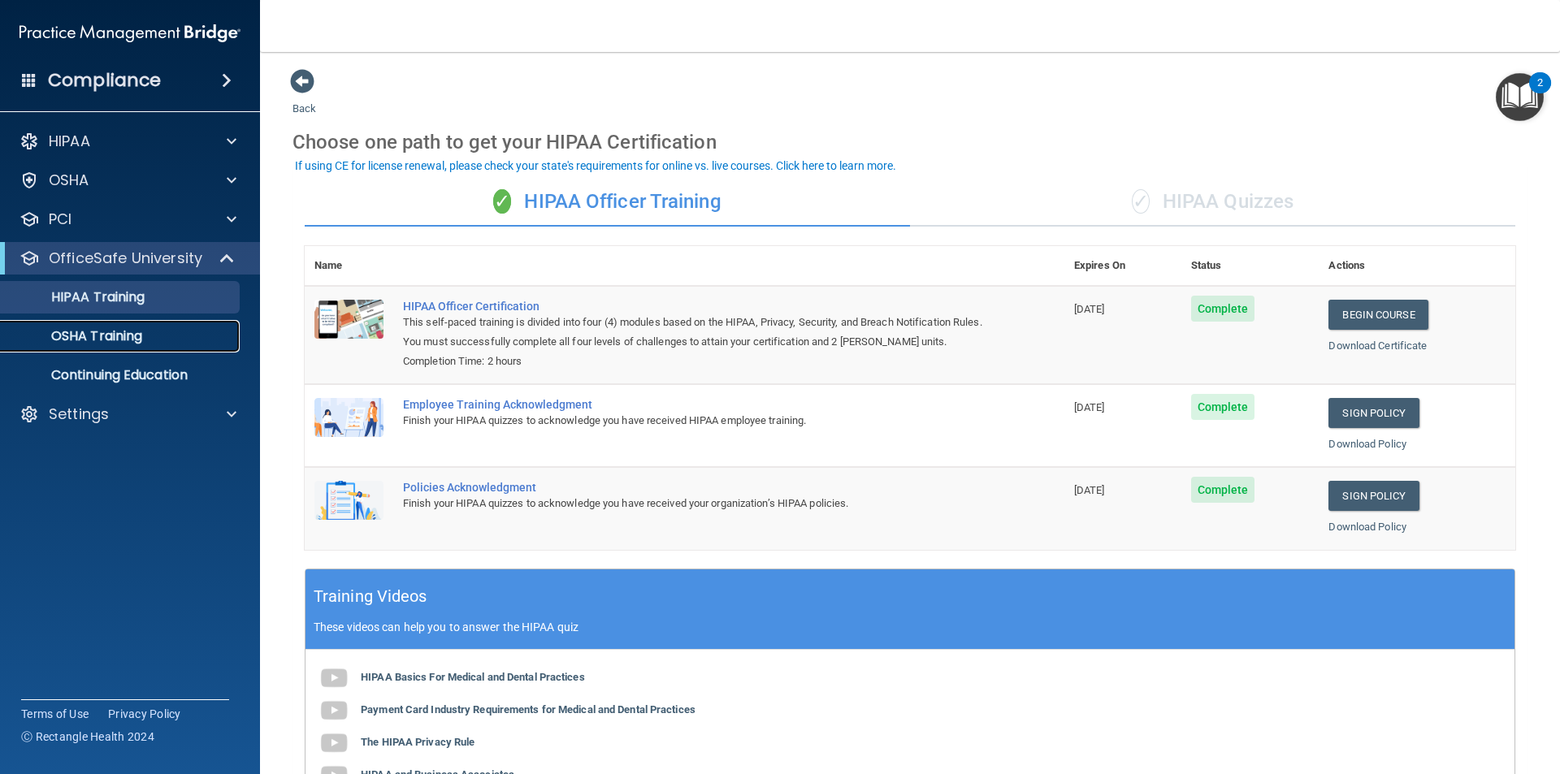
click at [99, 336] on p "OSHA Training" at bounding box center [77, 336] width 132 height 16
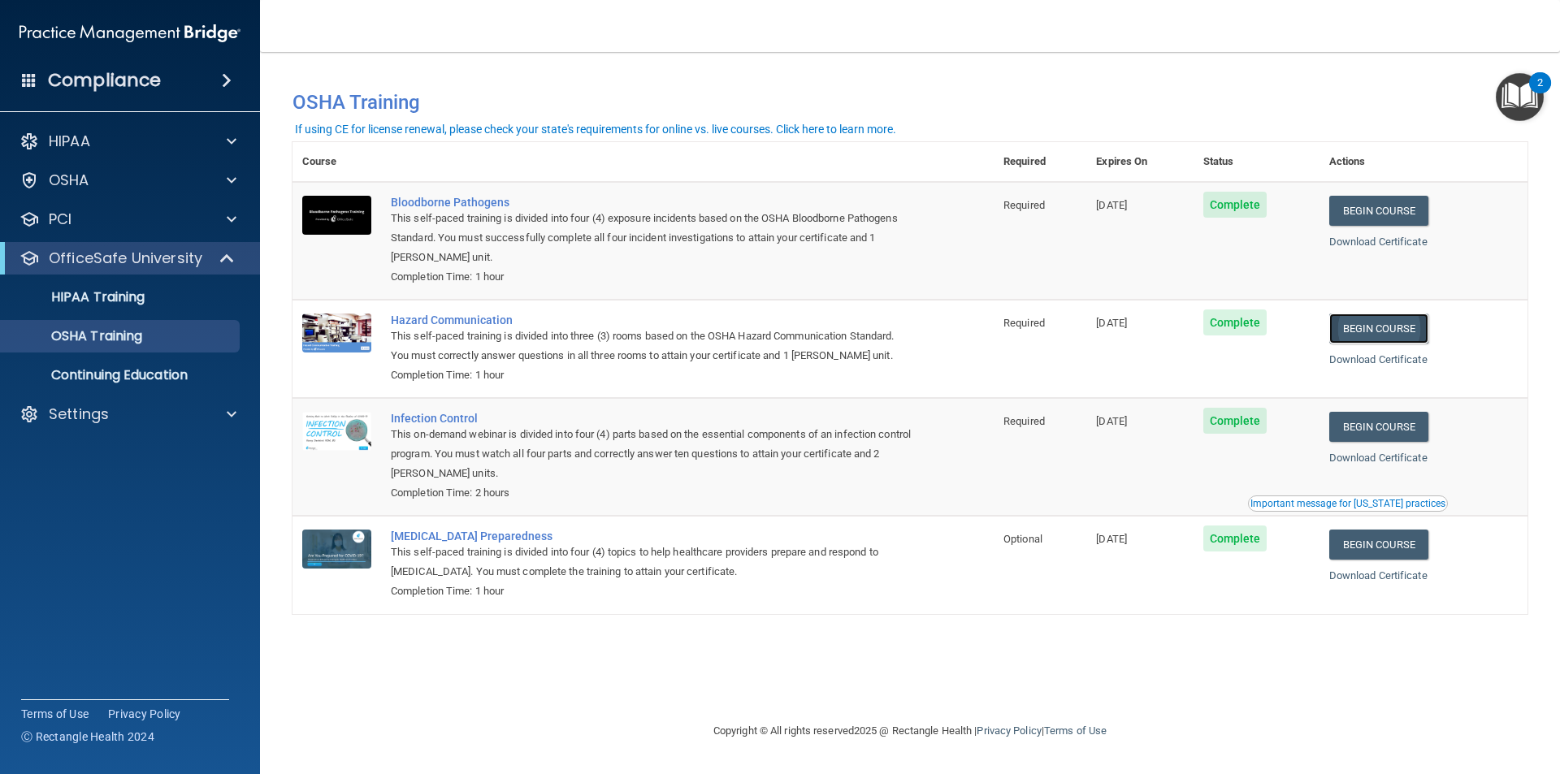
click at [1405, 344] on link "Begin Course" at bounding box center [1378, 329] width 99 height 30
click at [346, 324] on img at bounding box center [336, 333] width 69 height 39
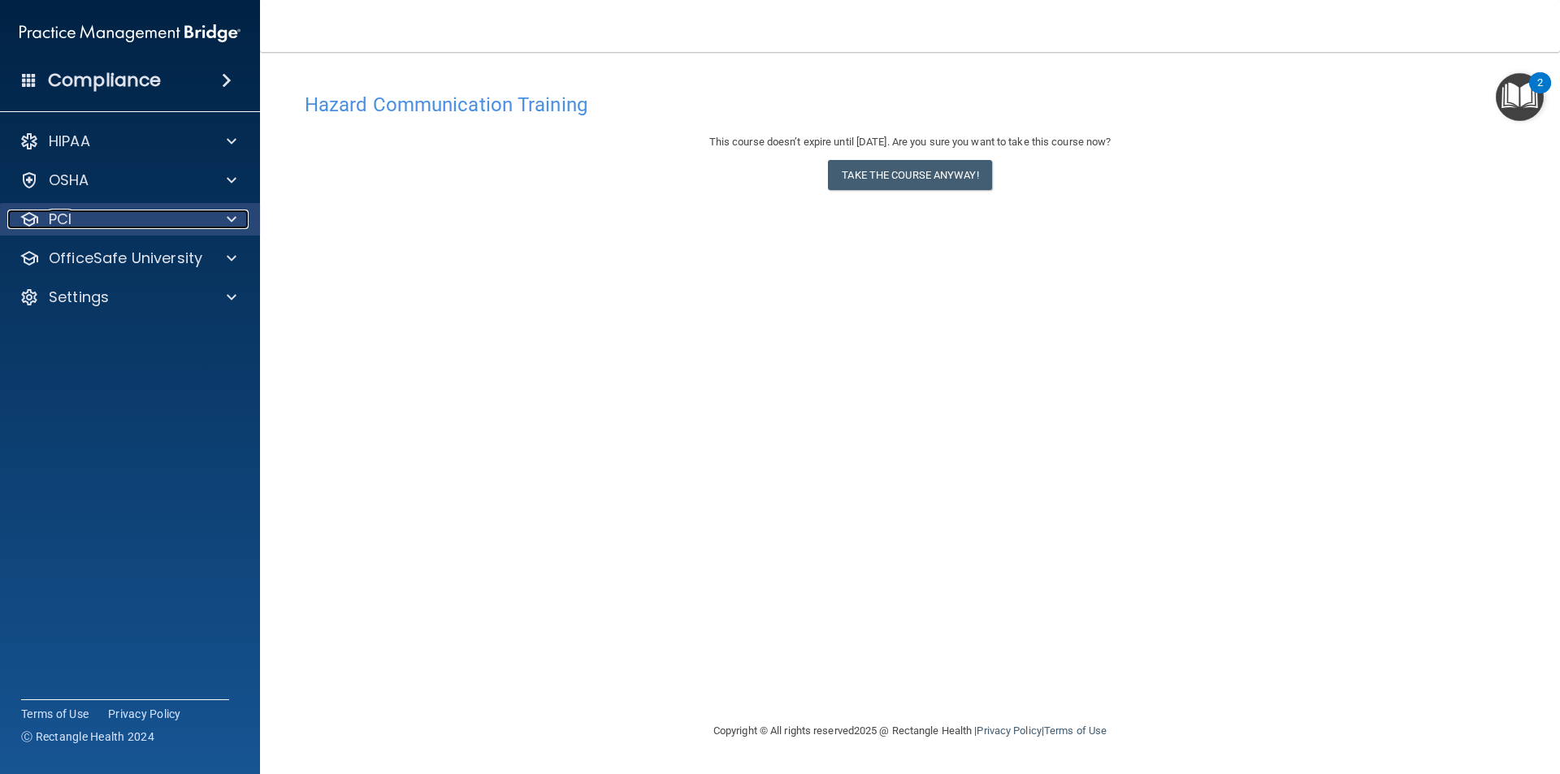
click at [76, 213] on div "PCI" at bounding box center [107, 219] width 201 height 19
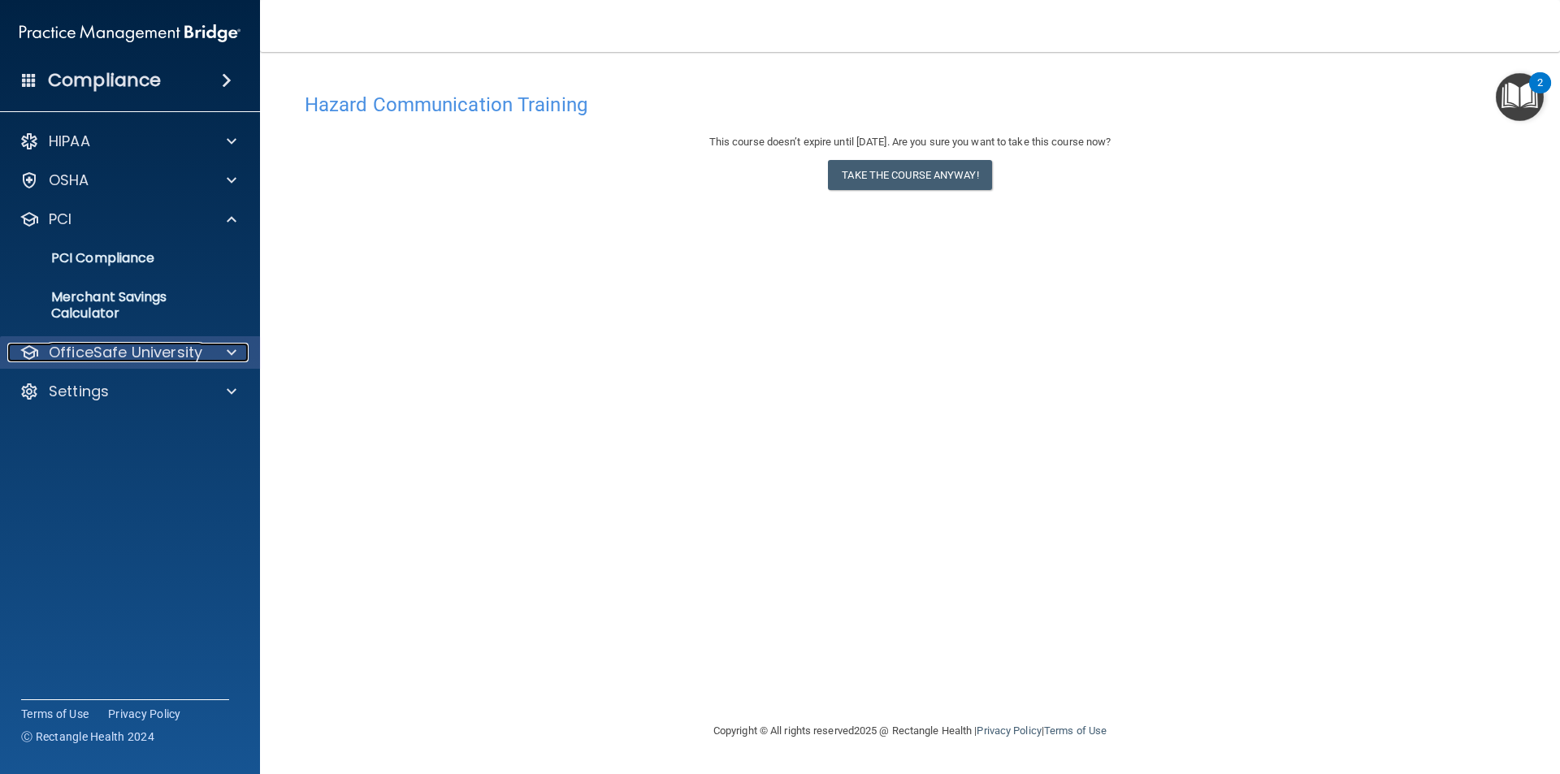
click at [230, 348] on span at bounding box center [232, 352] width 10 height 19
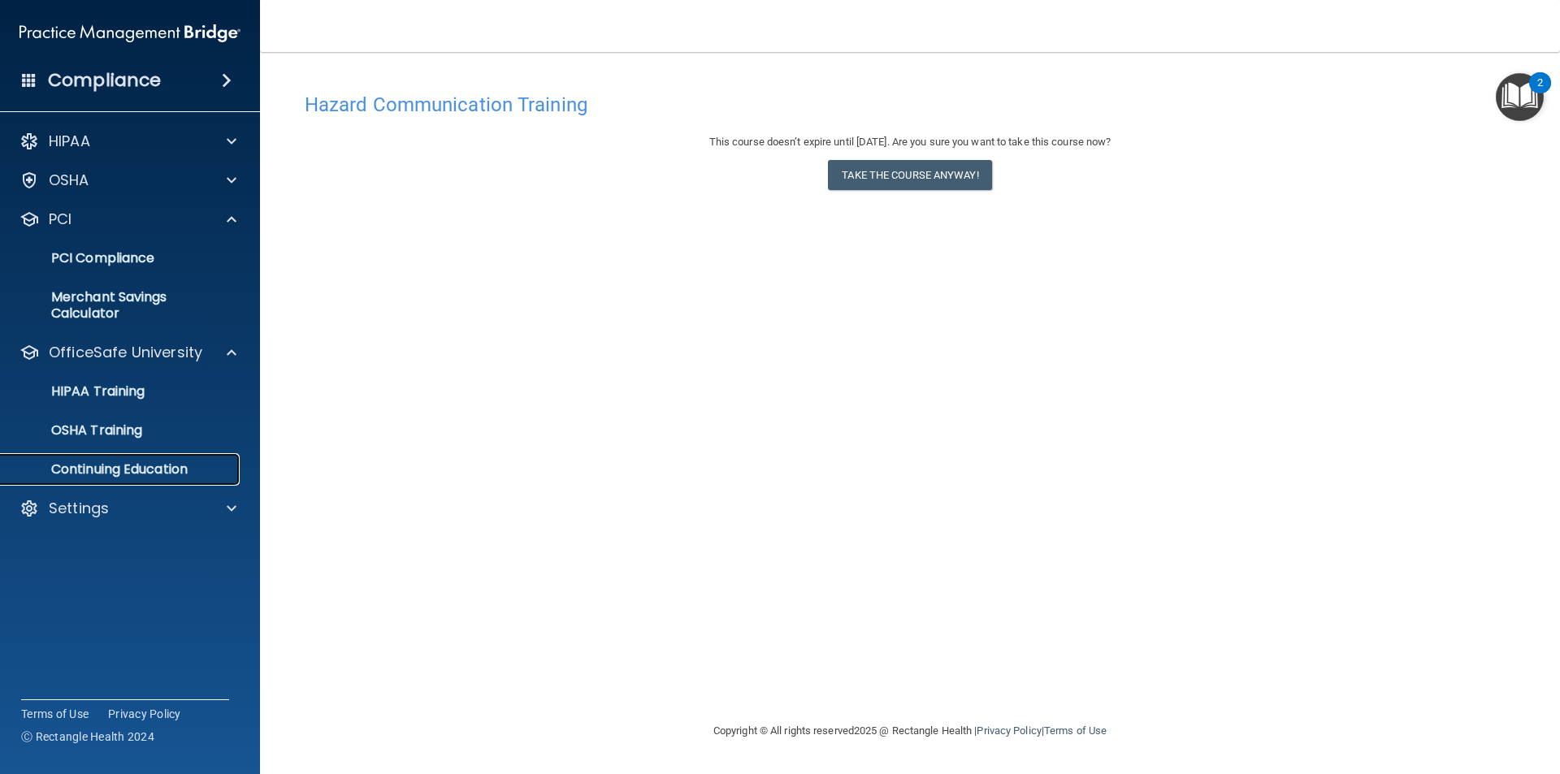
click at [119, 464] on p "Continuing Education" at bounding box center [122, 469] width 222 height 16
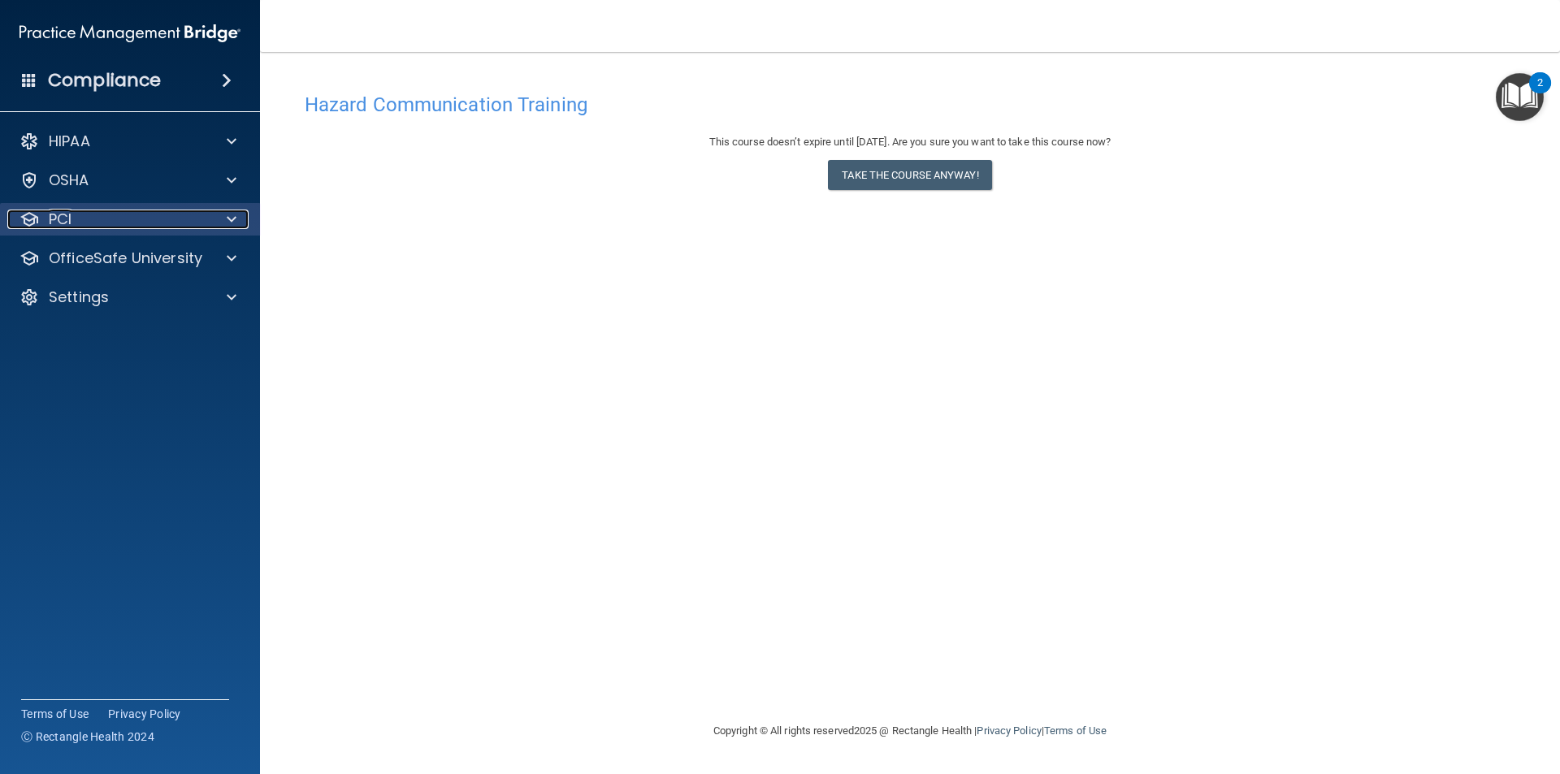
click at [52, 219] on p "PCI" at bounding box center [60, 219] width 23 height 19
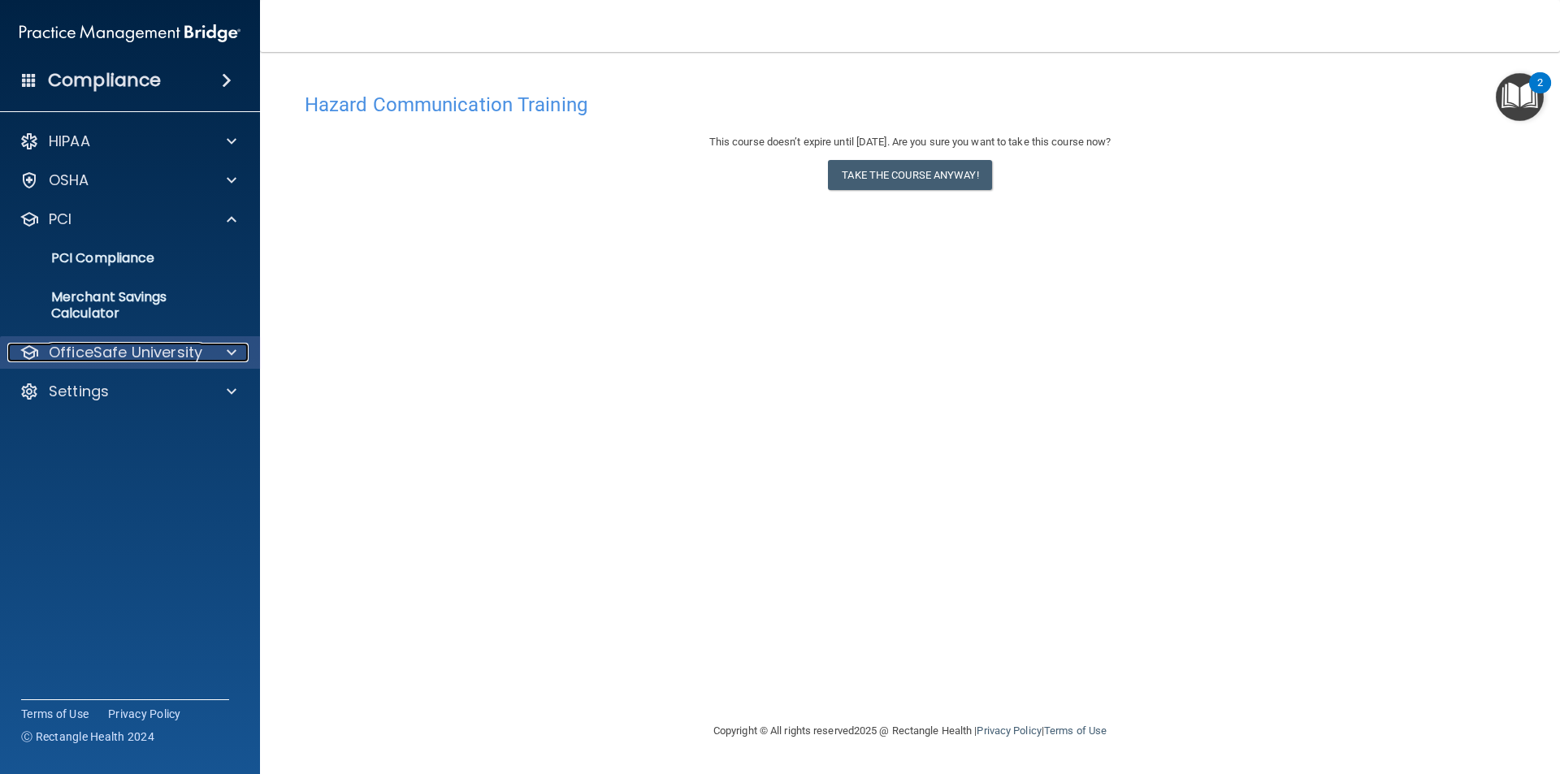
click at [106, 349] on p "OfficeSafe University" at bounding box center [126, 352] width 154 height 19
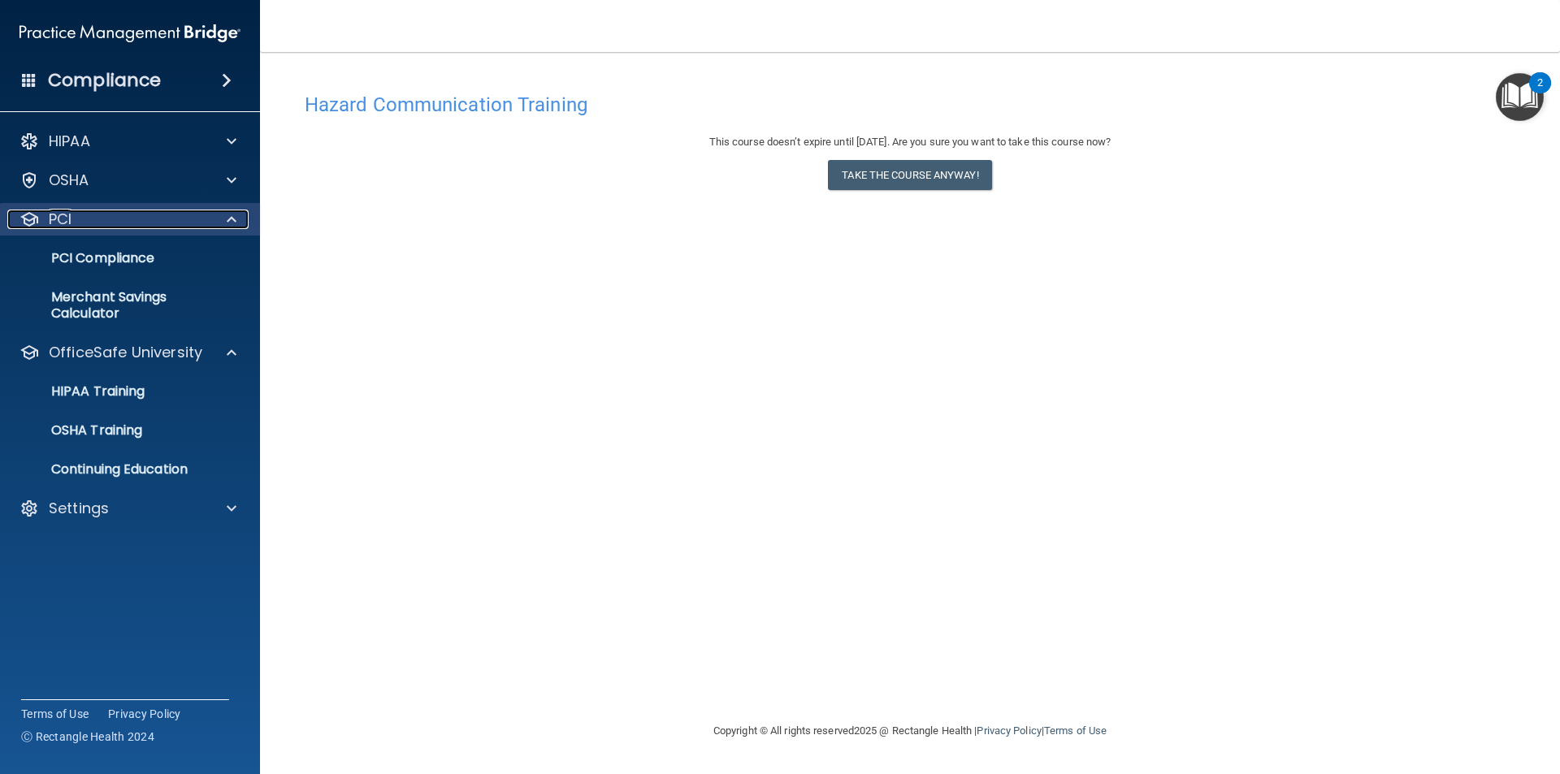
click at [235, 219] on span at bounding box center [232, 219] width 10 height 19
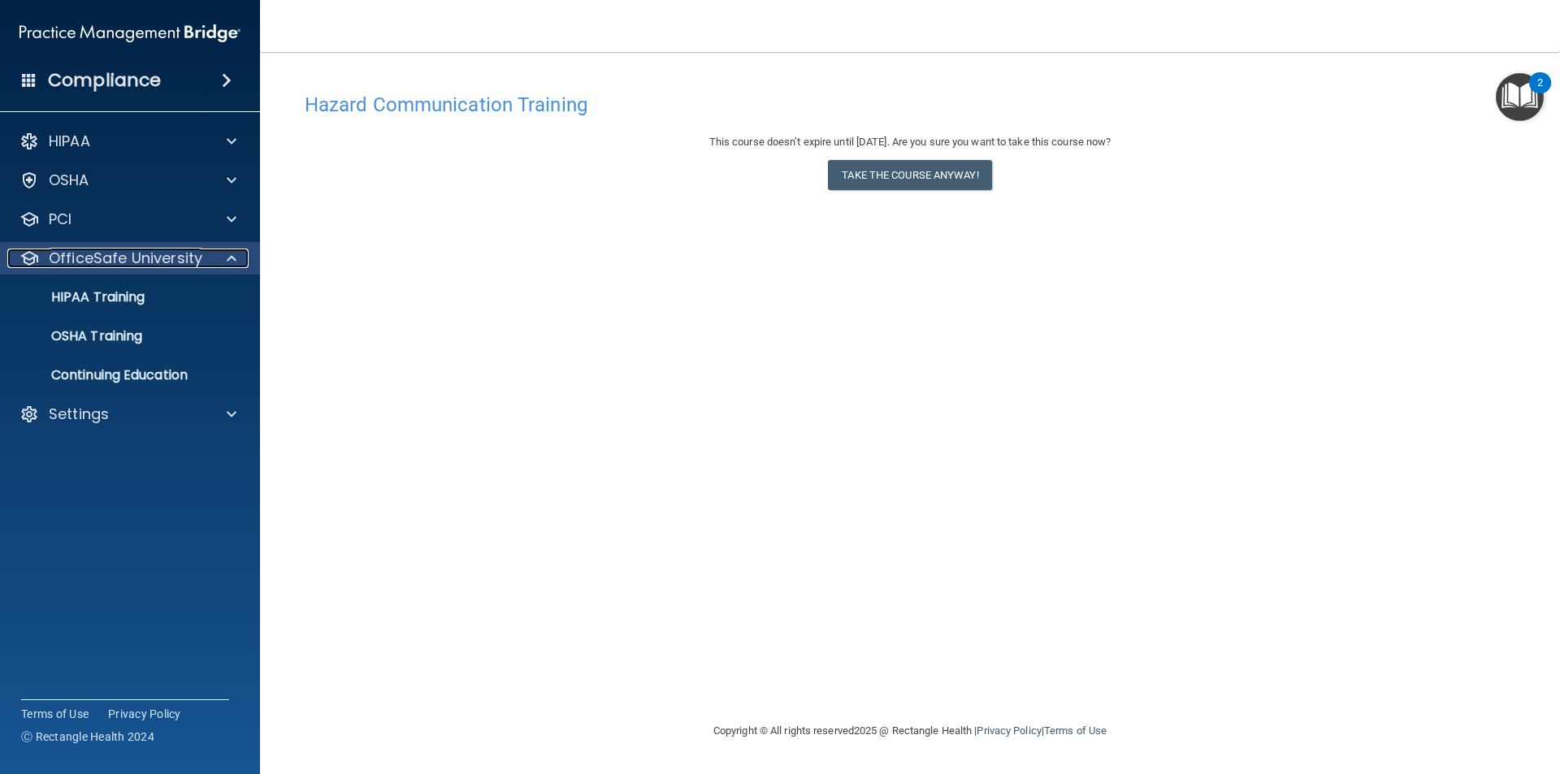
click at [227, 257] on span at bounding box center [232, 258] width 10 height 19
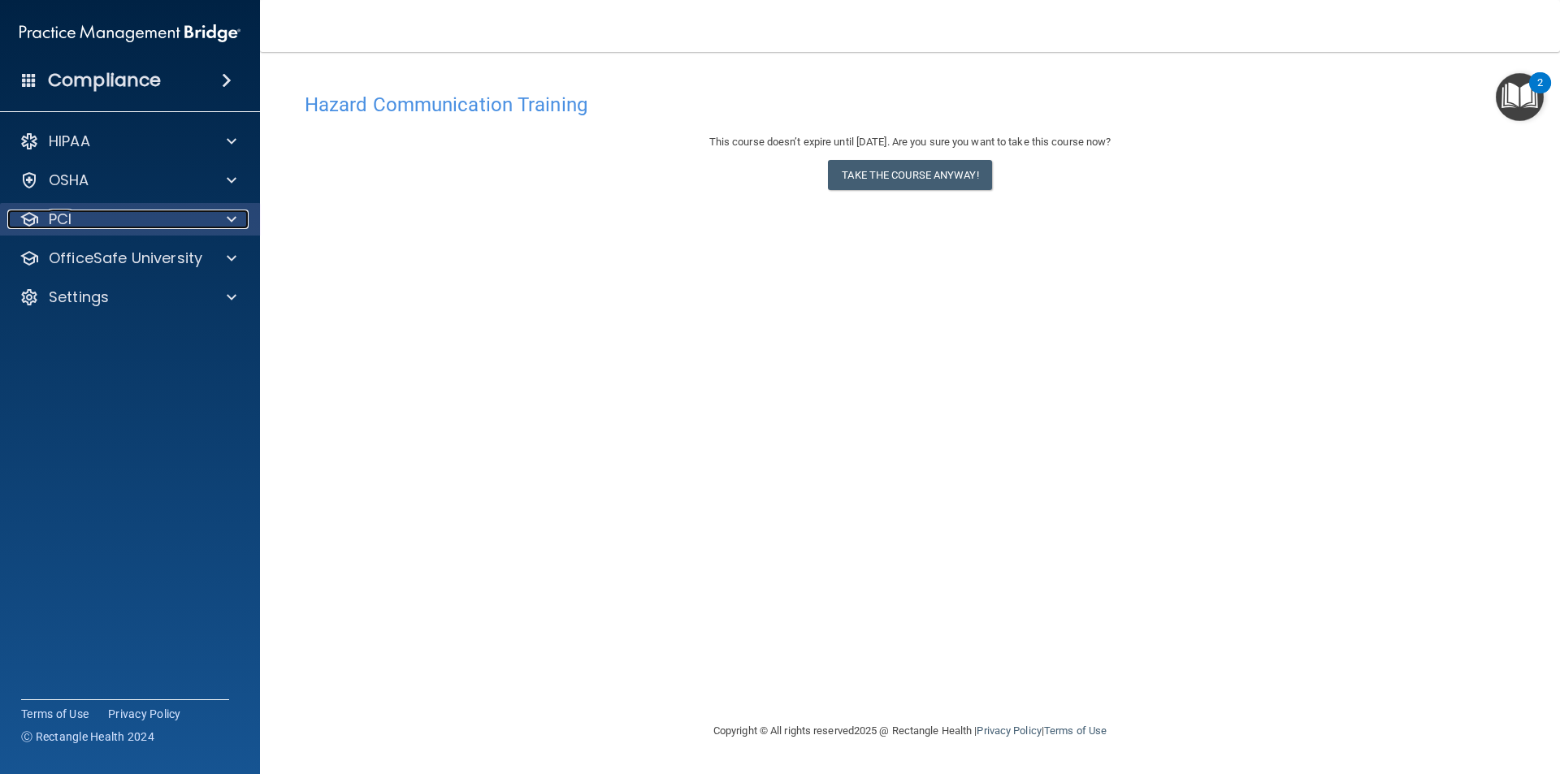
click at [231, 218] on span at bounding box center [232, 219] width 10 height 19
